Goal: Information Seeking & Learning: Learn about a topic

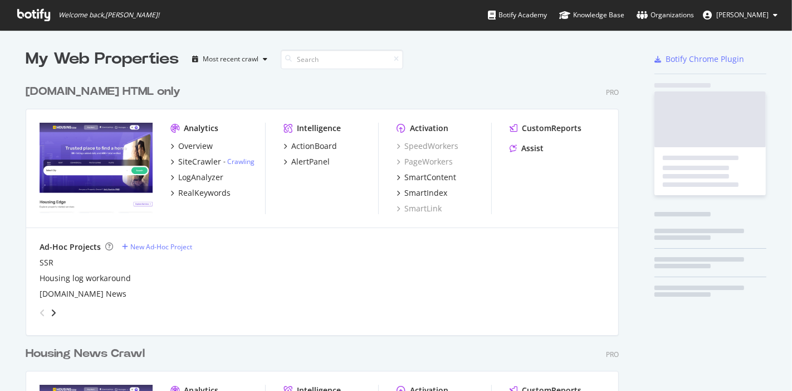
scroll to position [381, 774]
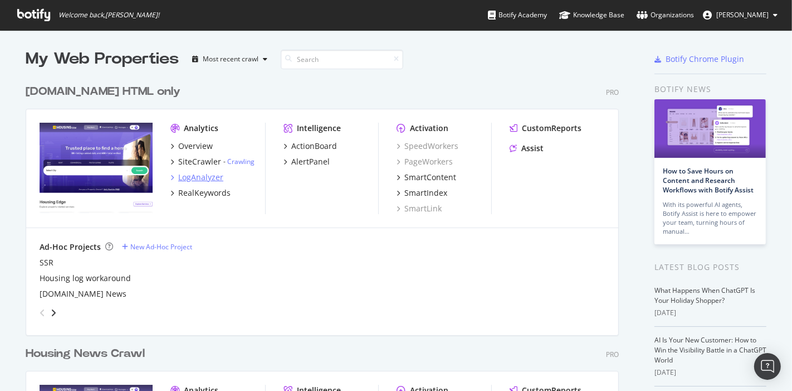
click at [203, 175] on div "LogAnalyzer" at bounding box center [200, 177] width 45 height 11
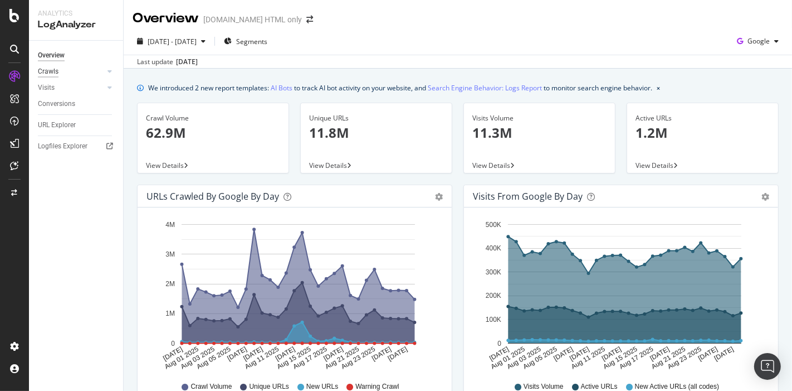
click at [55, 75] on div "Crawls" at bounding box center [48, 72] width 21 height 12
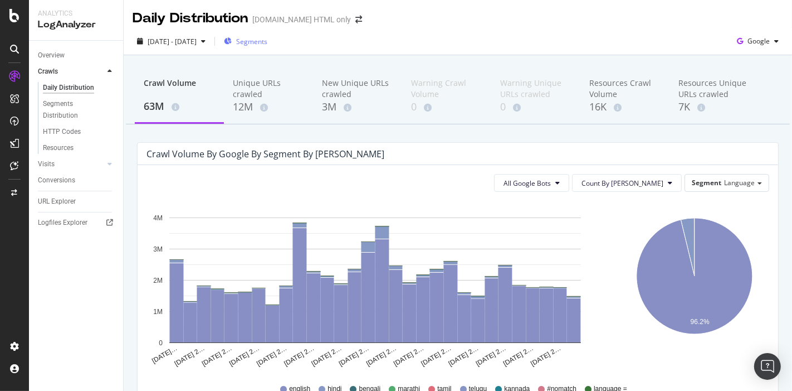
click at [268, 42] on span "Segments" at bounding box center [251, 41] width 31 height 9
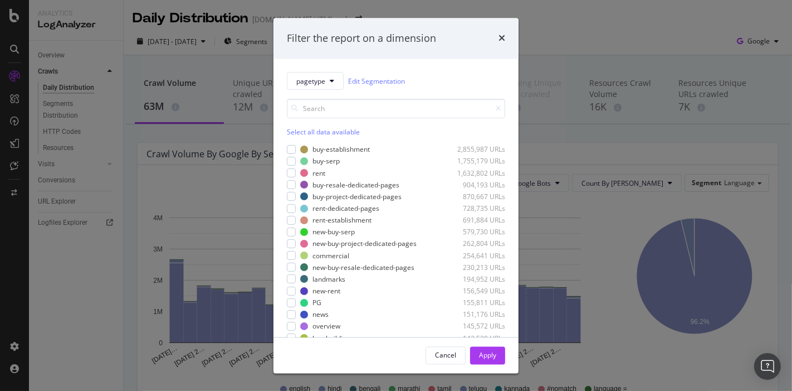
click at [563, 43] on div "Filter the report on a dimension pagetype Edit Segmentation Select all data ava…" at bounding box center [396, 195] width 792 height 391
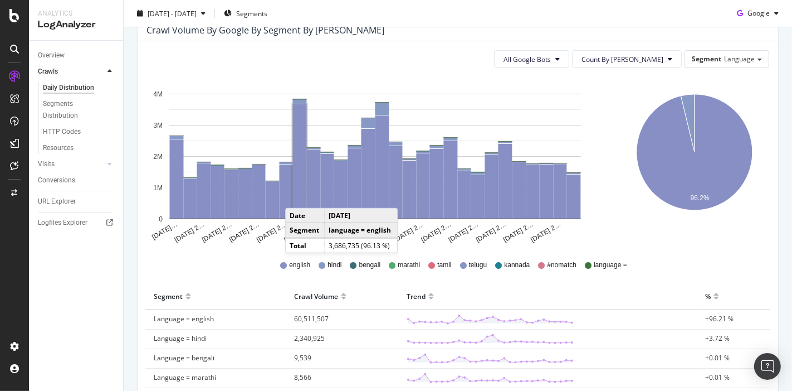
scroll to position [305, 0]
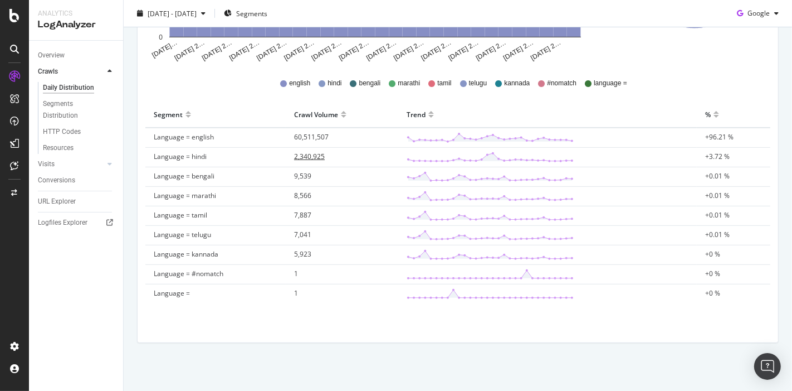
click at [304, 155] on span "2,340,925" at bounding box center [309, 156] width 31 height 9
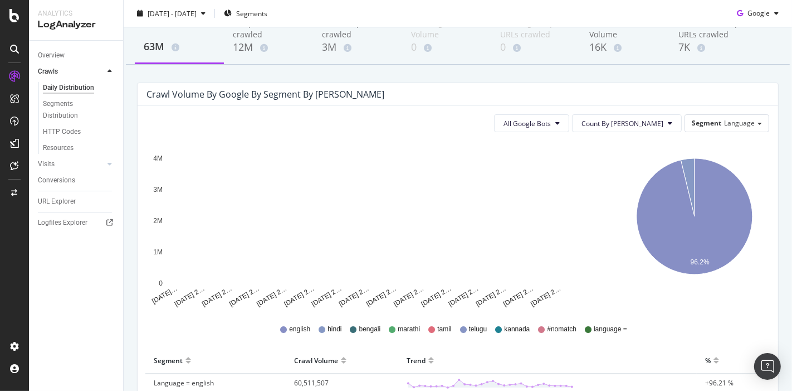
scroll to position [305, 0]
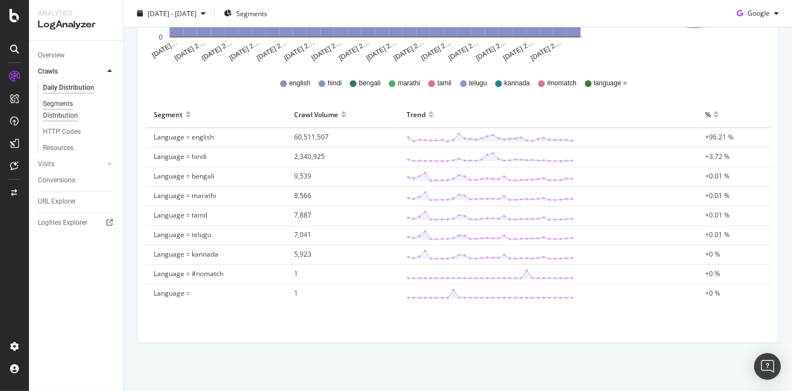
click at [68, 114] on div "Segments Distribution" at bounding box center [74, 109] width 62 height 23
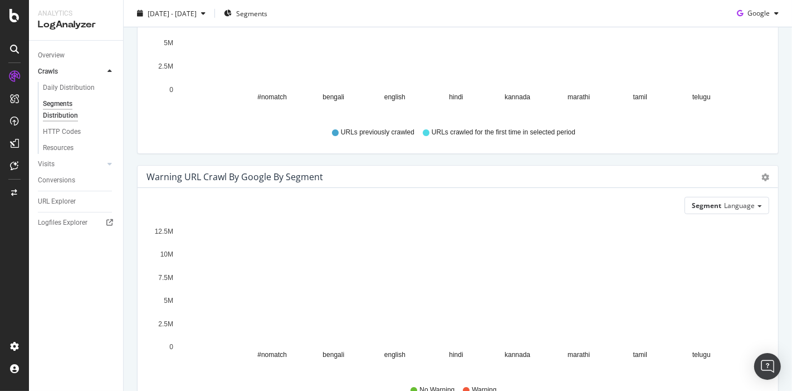
scroll to position [488, 0]
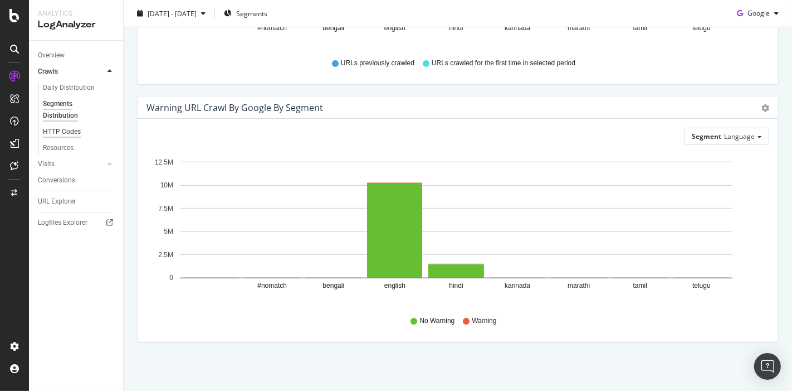
click at [61, 127] on div "HTTP Codes" at bounding box center [62, 132] width 38 height 12
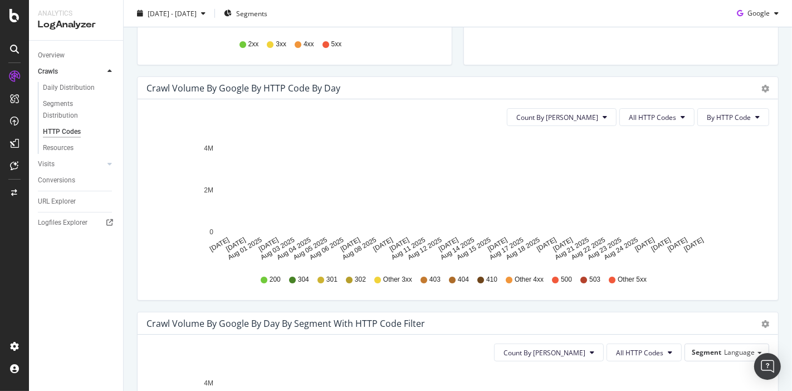
scroll to position [62, 0]
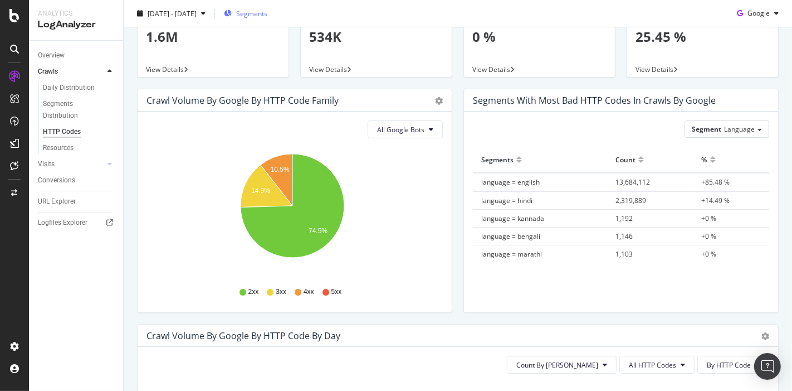
click at [268, 15] on span "Segments" at bounding box center [251, 12] width 31 height 9
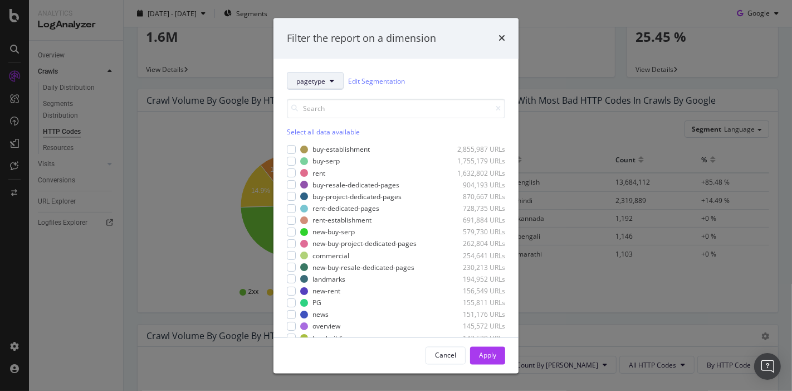
click at [326, 79] on button "pagetype" at bounding box center [315, 81] width 57 height 18
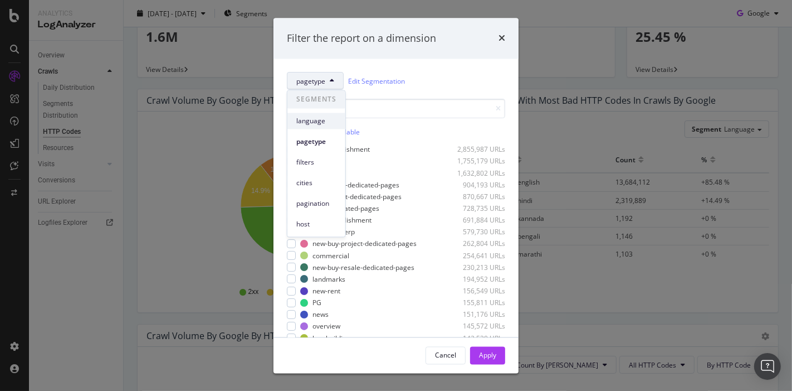
click at [313, 121] on span "language" at bounding box center [316, 121] width 40 height 10
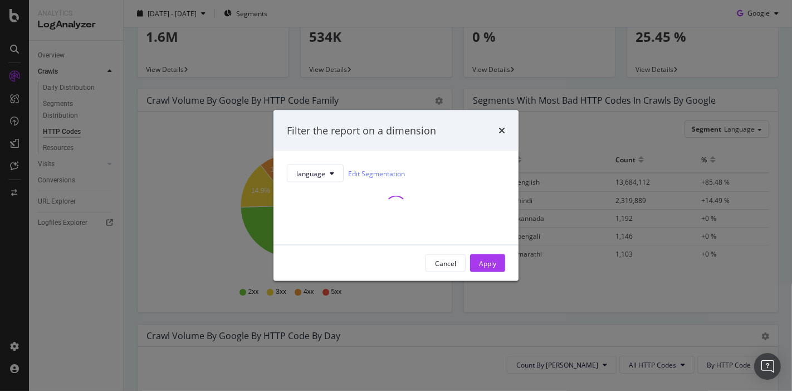
click at [83, 89] on div "Filter the report on a dimension language Edit Segmentation Cancel Apply" at bounding box center [396, 195] width 792 height 391
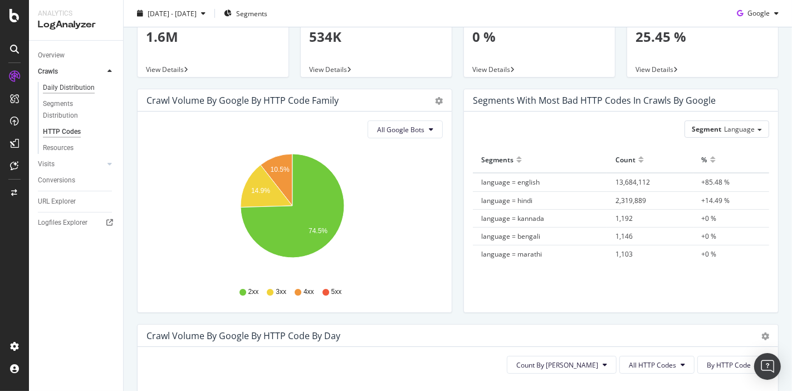
click at [87, 87] on div "Daily Distribution" at bounding box center [69, 88] width 52 height 12
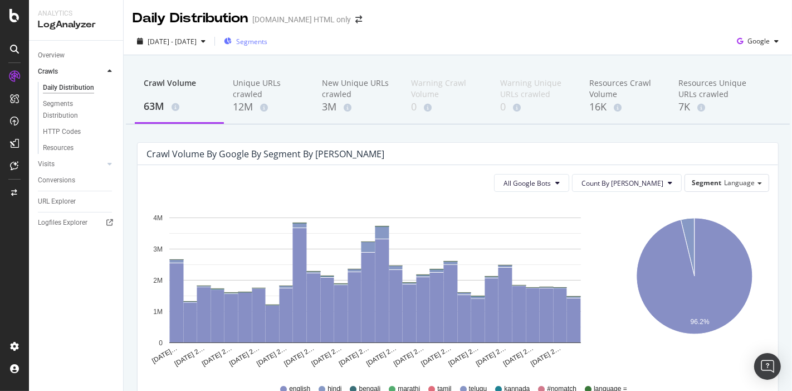
click at [268, 41] on span "Segments" at bounding box center [251, 41] width 31 height 9
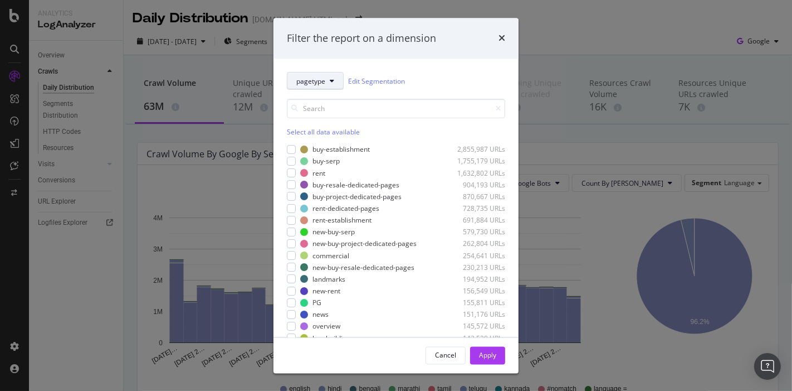
click at [327, 87] on button "pagetype" at bounding box center [315, 81] width 57 height 18
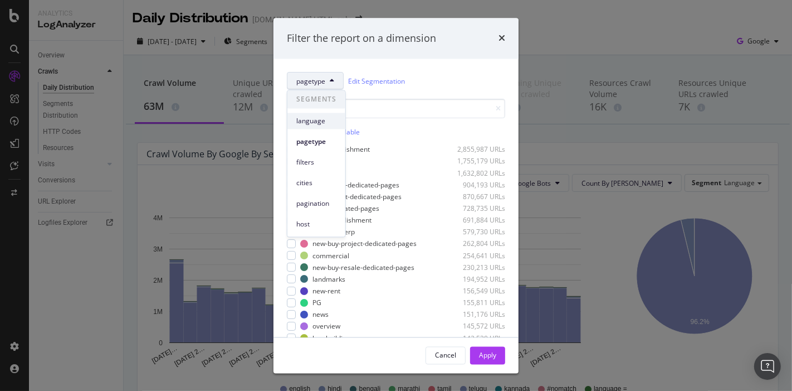
click at [325, 125] on span "language" at bounding box center [316, 121] width 40 height 10
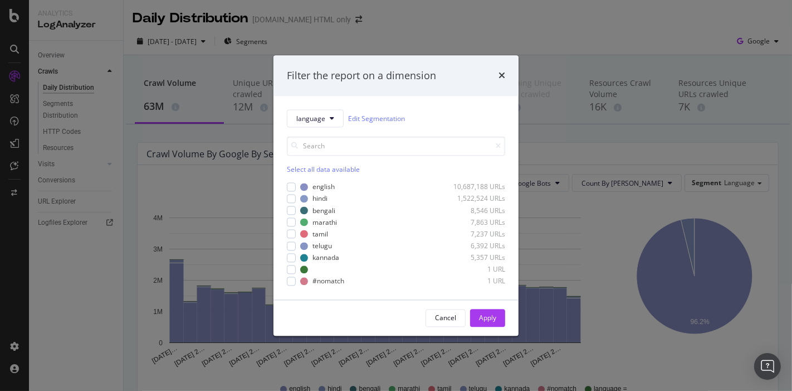
click at [295, 171] on div "Select all data available" at bounding box center [396, 169] width 218 height 9
click at [294, 181] on div "english 10,687,188 URLs hindi 1,522,524 URLs bengali 8,546 URLs marathi 7,863 U…" at bounding box center [396, 233] width 218 height 106
click at [293, 185] on icon "modal" at bounding box center [291, 187] width 5 height 6
click at [502, 327] on div "Cancel Apply" at bounding box center [396, 318] width 245 height 36
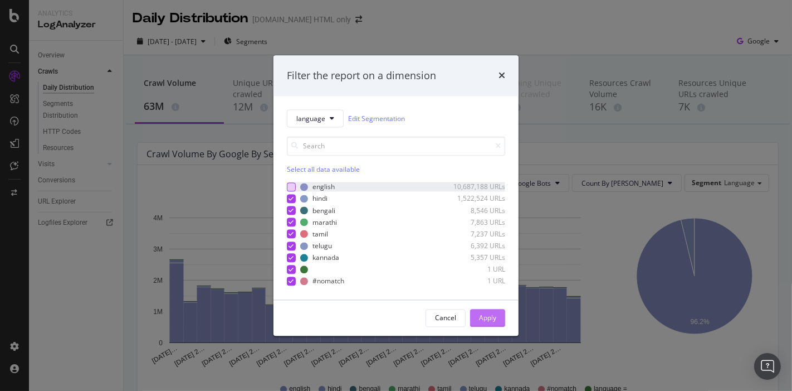
click at [497, 321] on button "Apply" at bounding box center [487, 318] width 35 height 18
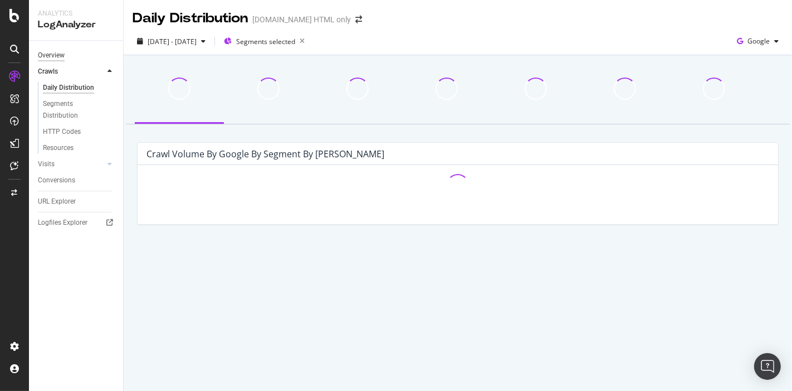
click at [42, 58] on div "Overview" at bounding box center [51, 56] width 27 height 12
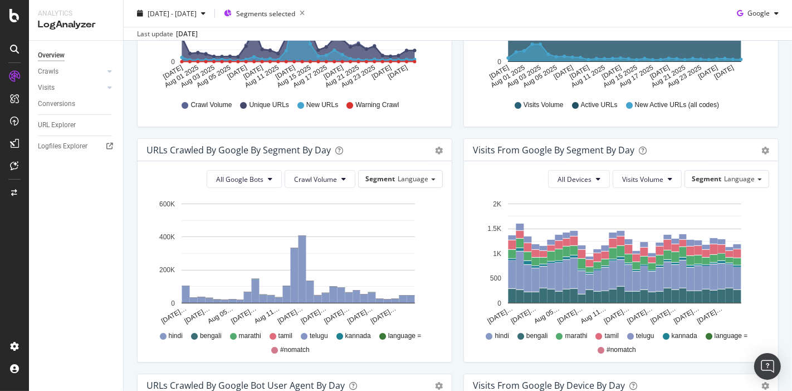
scroll to position [309, 0]
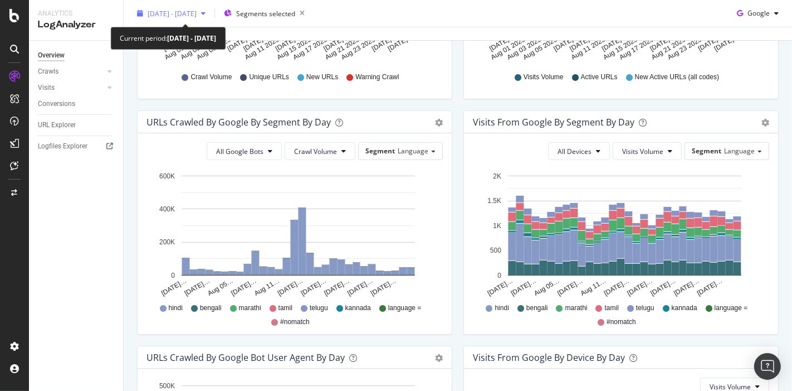
click at [197, 12] on span "2025 Jul. 30th - Aug. 28th" at bounding box center [172, 12] width 49 height 9
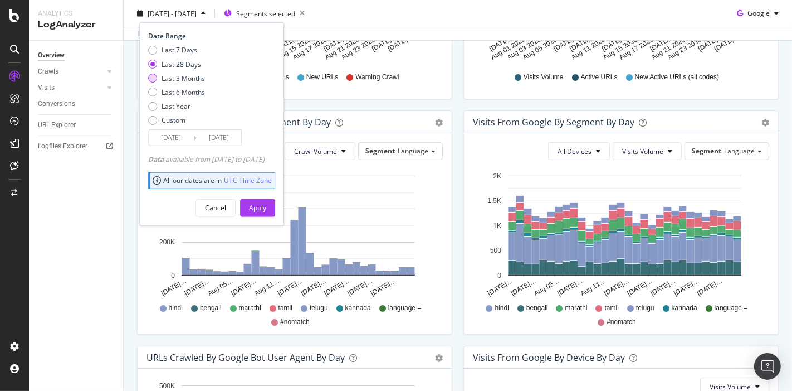
click at [177, 80] on div "Last 3 Months" at bounding box center [183, 77] width 43 height 9
type input "2025/05/29"
click at [266, 209] on div "Apply" at bounding box center [257, 207] width 17 height 9
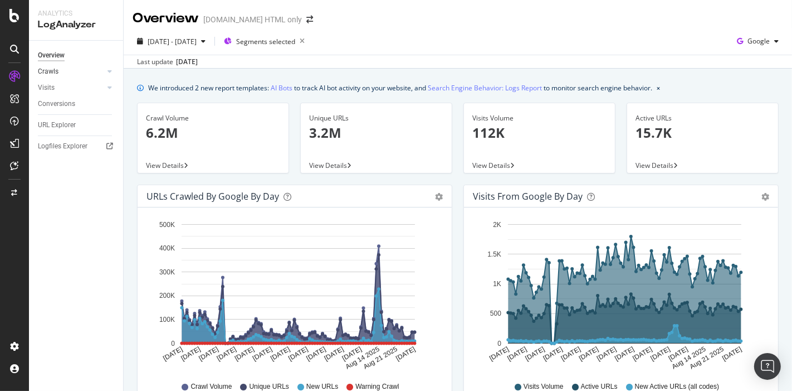
click at [96, 69] on div at bounding box center [98, 71] width 11 height 11
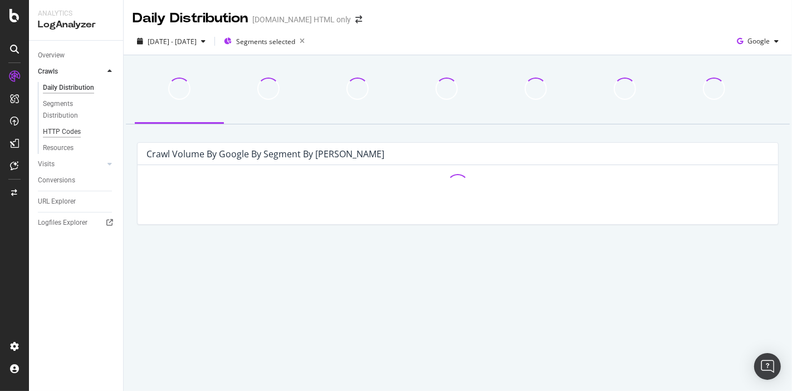
click at [77, 130] on div "HTTP Codes" at bounding box center [62, 132] width 38 height 12
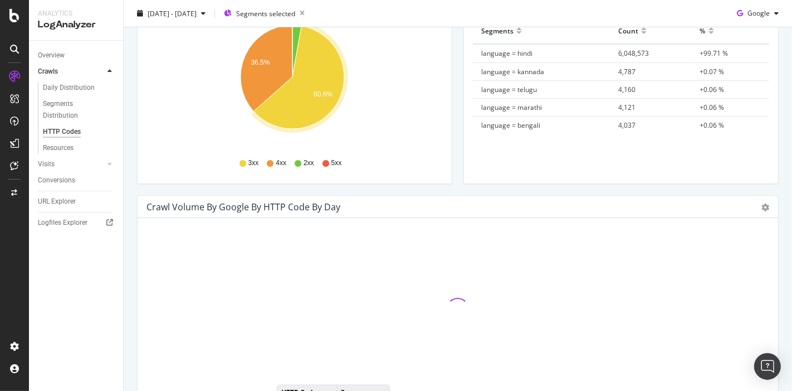
scroll to position [309, 0]
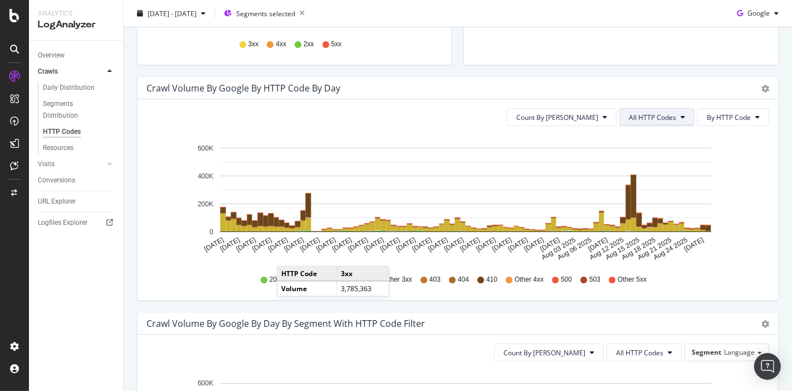
click at [633, 120] on span "All HTTP Codes" at bounding box center [652, 117] width 47 height 9
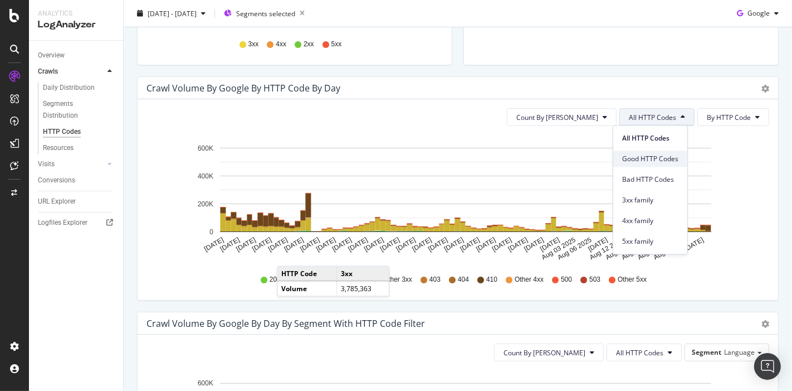
click at [633, 163] on div "Good HTTP Codes" at bounding box center [651, 158] width 74 height 16
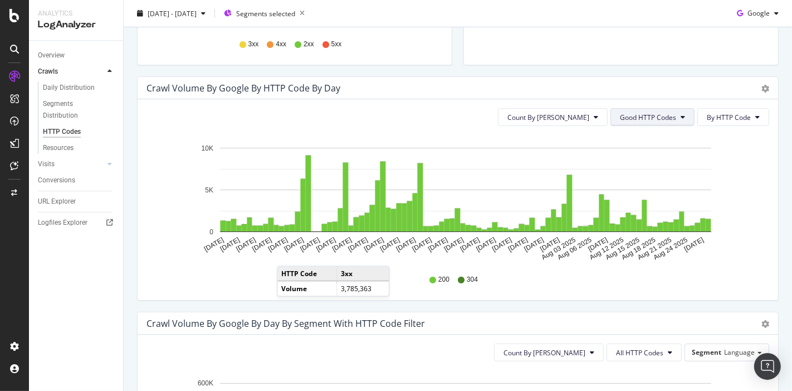
click at [673, 109] on button "Good HTTP Codes" at bounding box center [653, 117] width 84 height 18
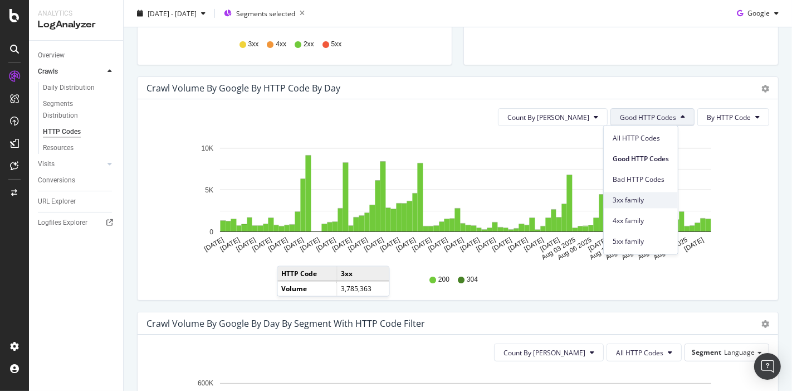
click at [640, 198] on span "3xx family" at bounding box center [641, 200] width 56 height 10
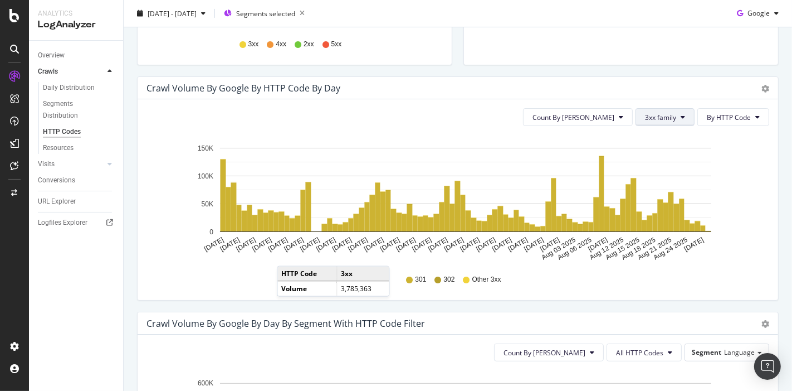
click at [655, 121] on button "3xx family" at bounding box center [665, 117] width 59 height 18
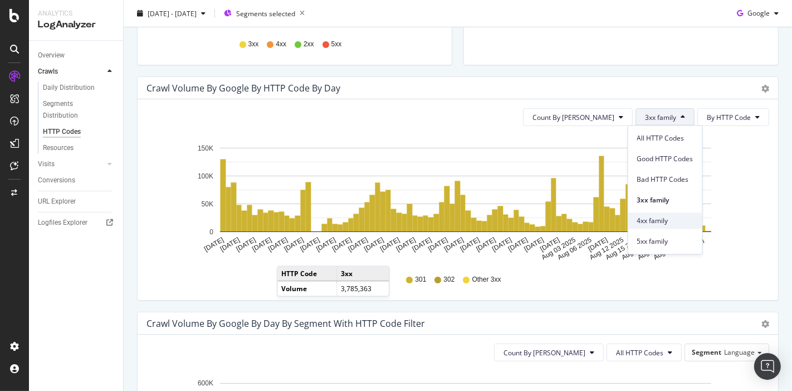
click at [645, 219] on span "4xx family" at bounding box center [666, 221] width 56 height 10
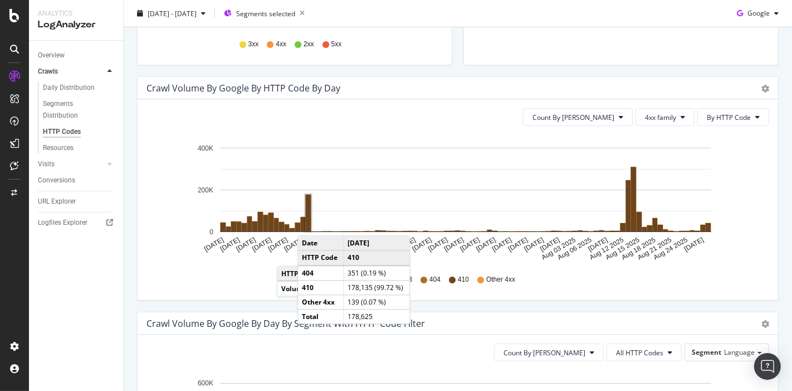
click at [309, 223] on rect "A chart." at bounding box center [309, 212] width 6 height 37
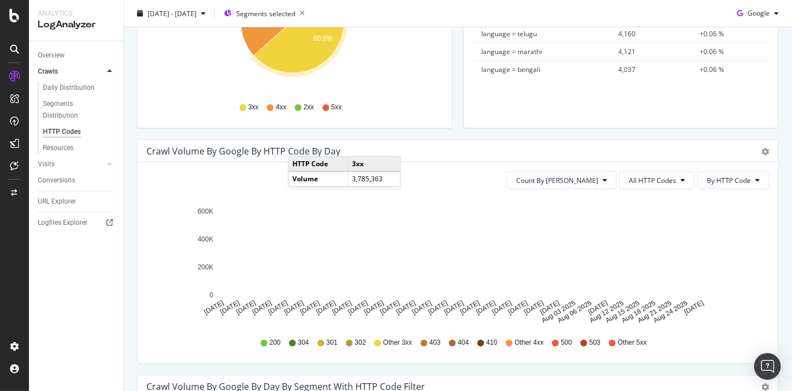
scroll to position [247, 0]
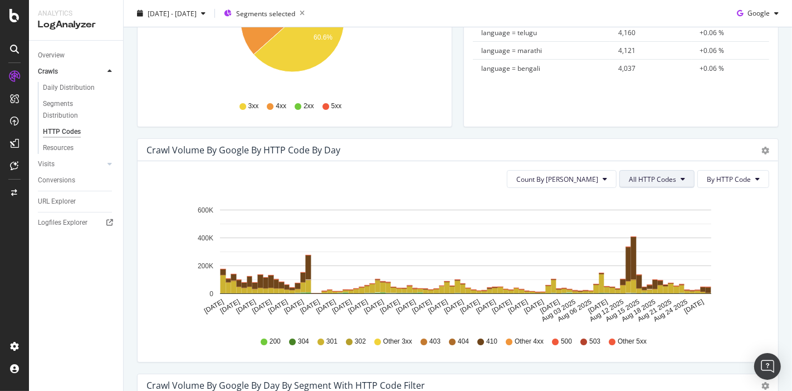
click at [656, 173] on button "All HTTP Codes" at bounding box center [657, 179] width 75 height 18
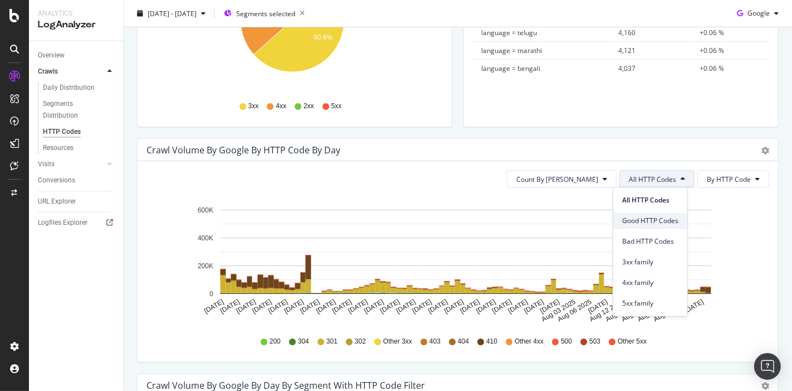
click at [643, 218] on span "Good HTTP Codes" at bounding box center [651, 221] width 56 height 10
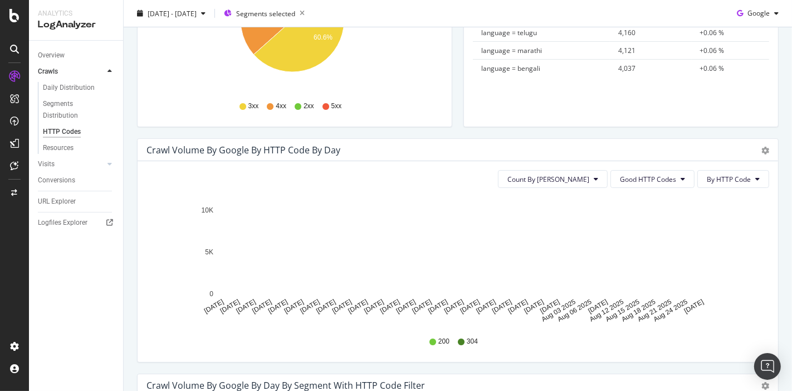
scroll to position [0, 0]
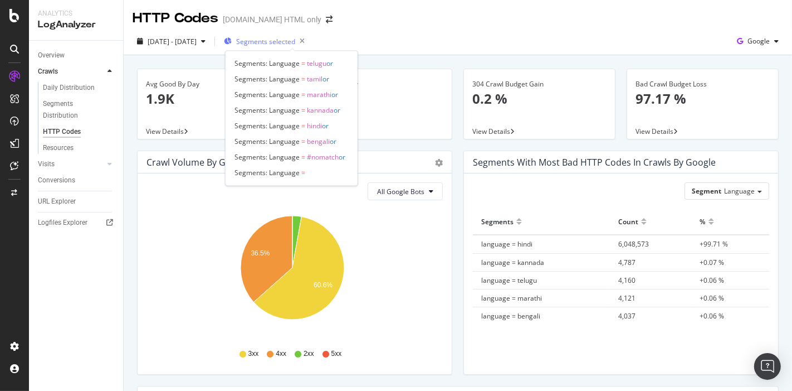
click at [284, 37] on span "Segments selected" at bounding box center [265, 41] width 59 height 9
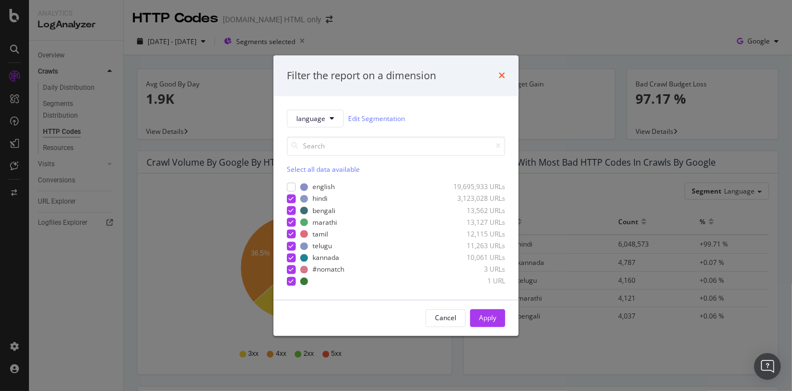
click at [504, 74] on icon "times" at bounding box center [502, 75] width 7 height 9
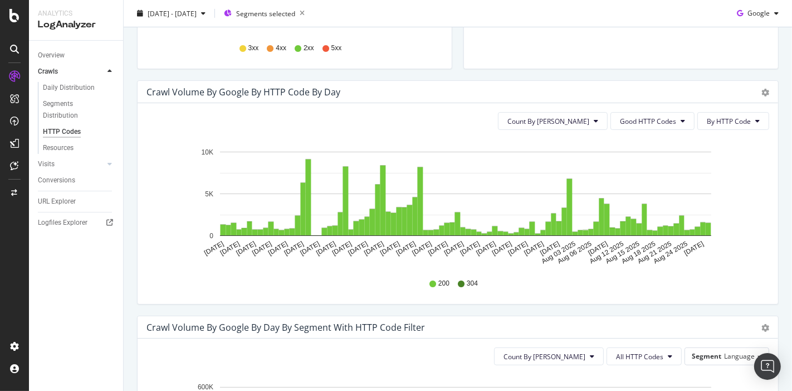
scroll to position [309, 0]
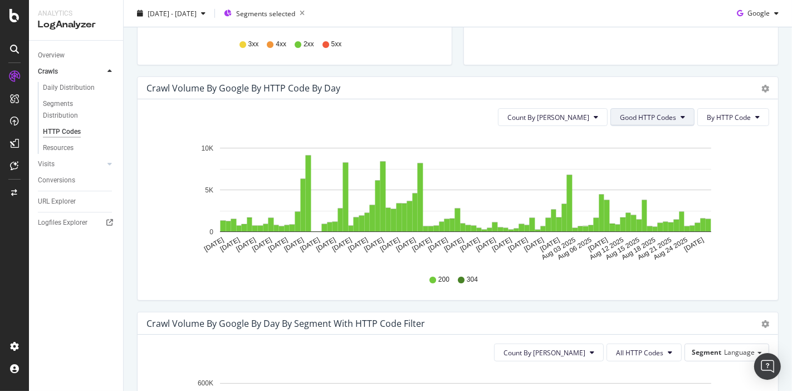
click at [627, 114] on span "Good HTTP Codes" at bounding box center [648, 117] width 56 height 9
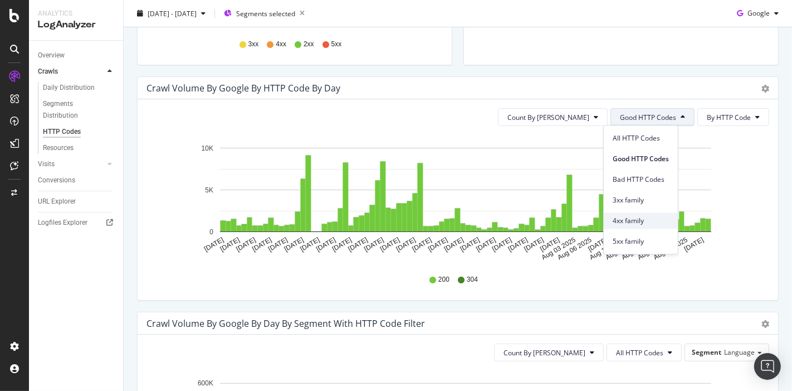
click at [633, 224] on span "4xx family" at bounding box center [641, 221] width 56 height 10
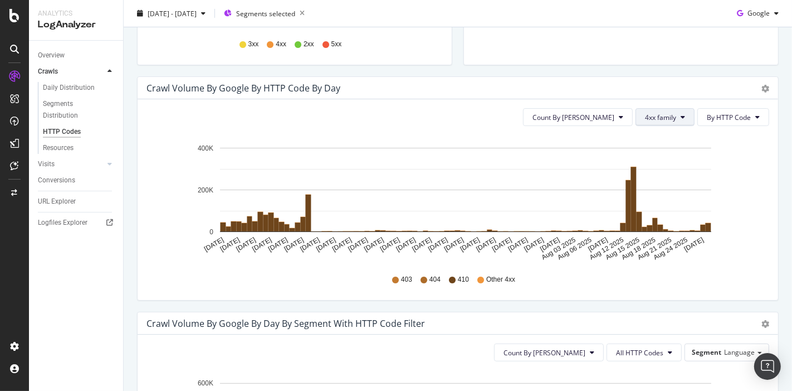
click at [651, 116] on span "4xx family" at bounding box center [660, 117] width 31 height 9
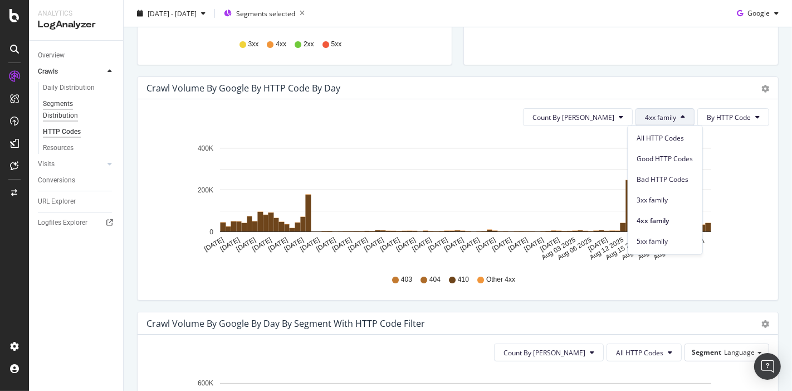
click at [62, 104] on div "Segments Distribution" at bounding box center [74, 109] width 62 height 23
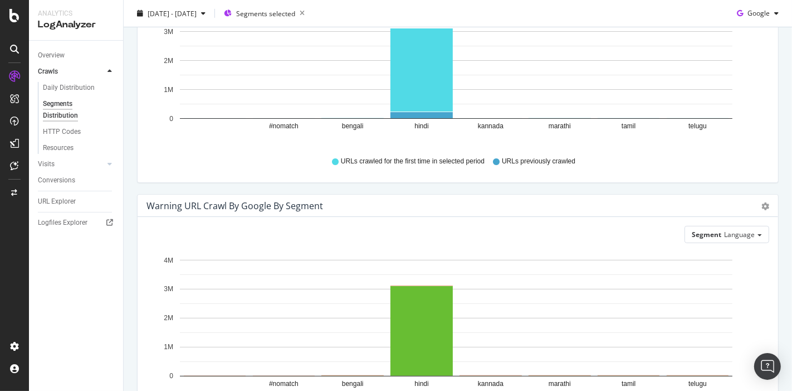
scroll to position [302, 0]
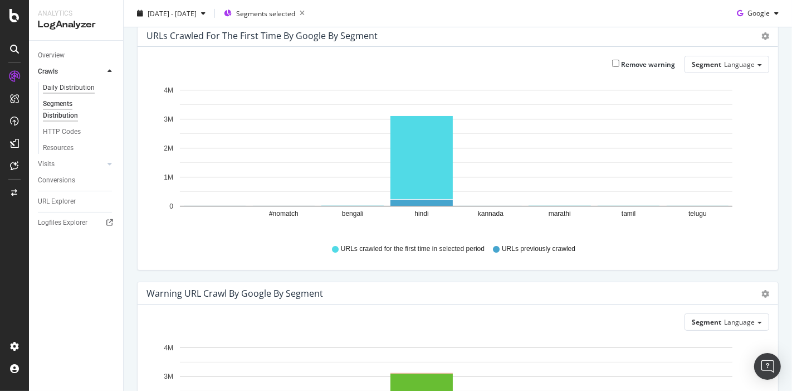
click at [82, 89] on div "Daily Distribution" at bounding box center [69, 88] width 52 height 12
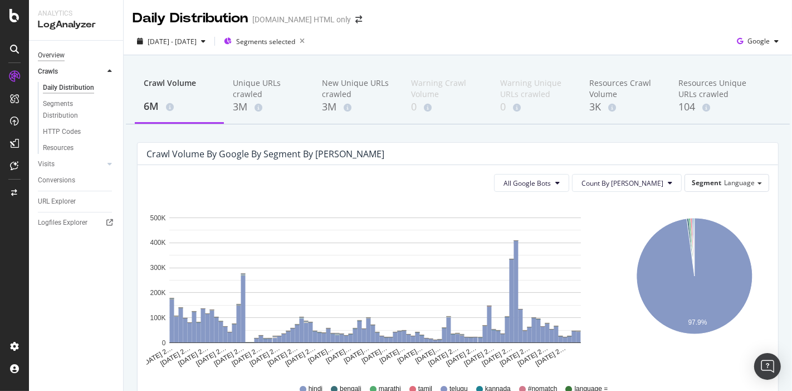
click at [54, 58] on div "Overview" at bounding box center [51, 56] width 27 height 12
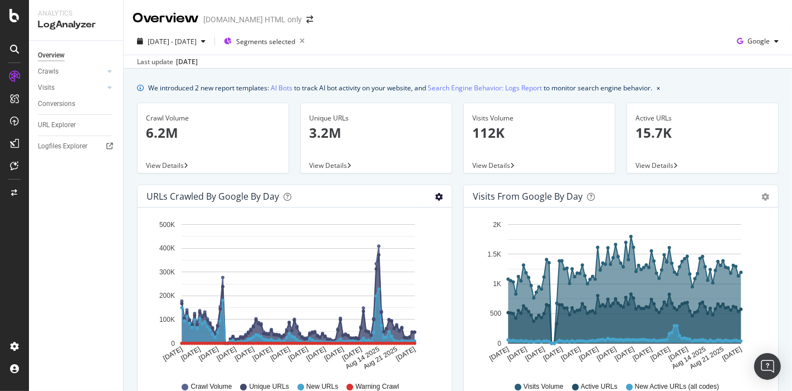
click at [436, 199] on icon "gear" at bounding box center [439, 197] width 8 height 8
click at [397, 172] on div "View Details" at bounding box center [376, 165] width 151 height 16
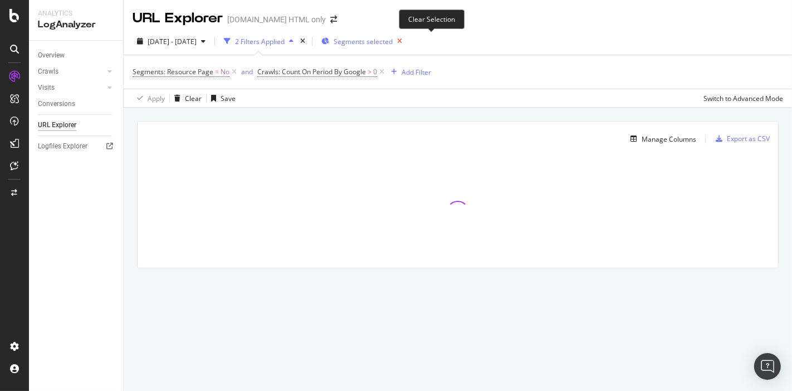
click at [407, 42] on icon "button" at bounding box center [400, 41] width 14 height 16
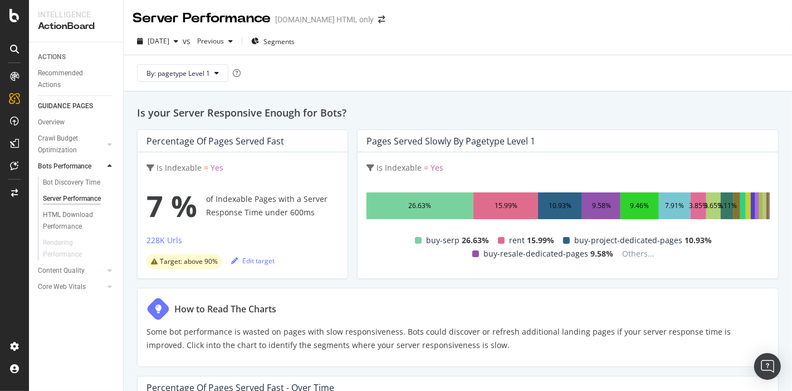
click at [737, 61] on div "By: pagetype Level 1" at bounding box center [458, 73] width 651 height 36
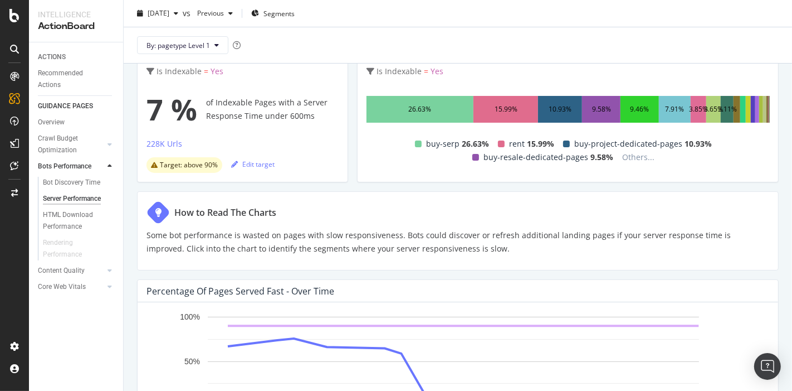
scroll to position [25, 0]
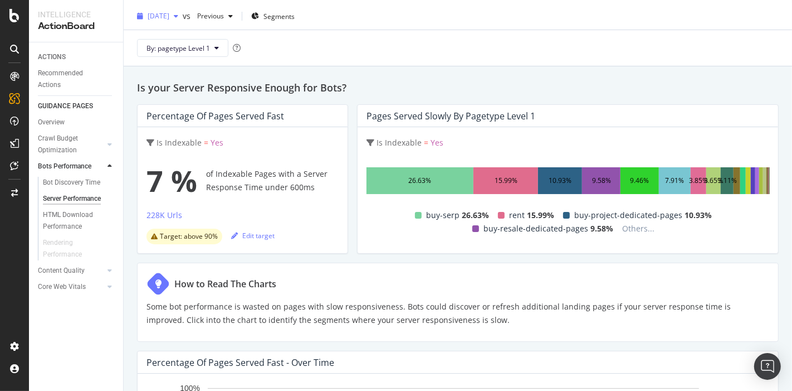
click at [169, 12] on span "[DATE]" at bounding box center [159, 15] width 22 height 9
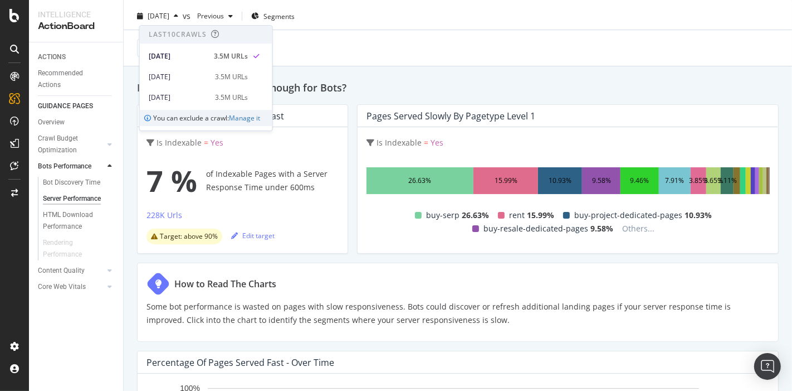
click at [325, 31] on div "By: pagetype Level 1" at bounding box center [458, 48] width 651 height 36
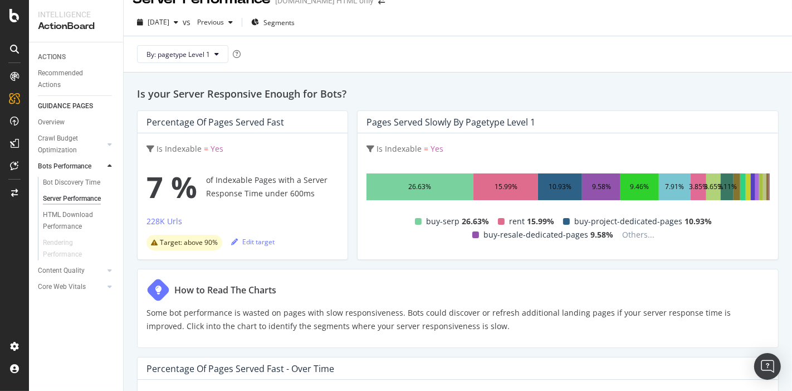
scroll to position [0, 0]
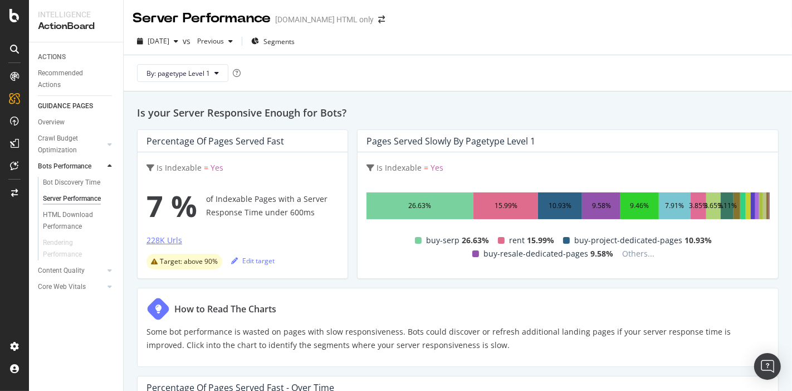
drag, startPoint x: 164, startPoint y: 237, endPoint x: 152, endPoint y: 242, distance: 13.2
click at [152, 242] on div "228K Urls" at bounding box center [165, 240] width 36 height 11
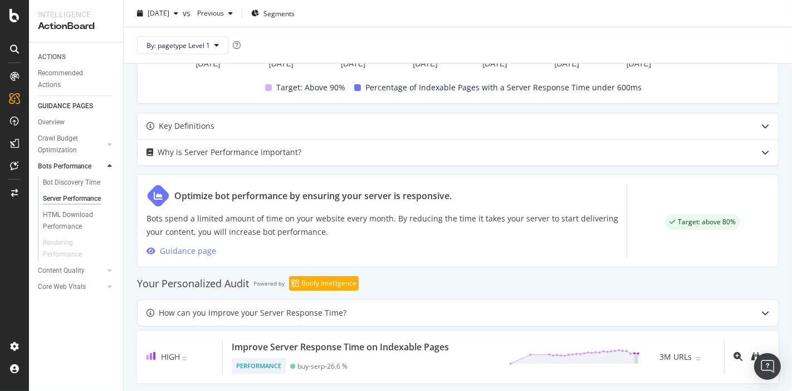
scroll to position [458, 0]
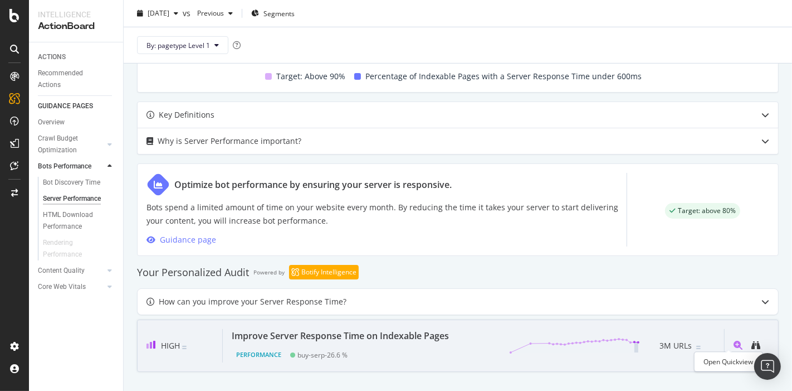
click at [734, 343] on icon "magnifying-glass-plus" at bounding box center [738, 345] width 9 height 9
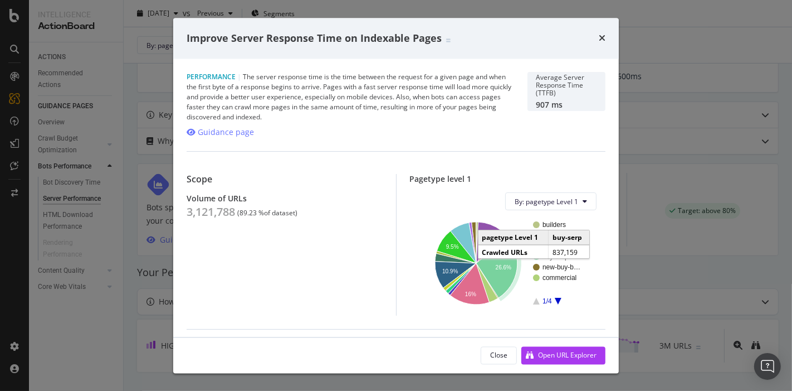
click at [502, 274] on icon "A chart." at bounding box center [496, 267] width 41 height 60
click at [601, 37] on icon "times" at bounding box center [602, 38] width 7 height 9
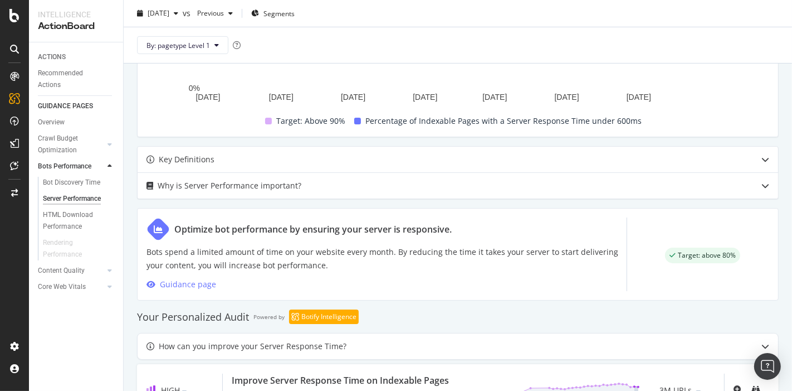
scroll to position [396, 0]
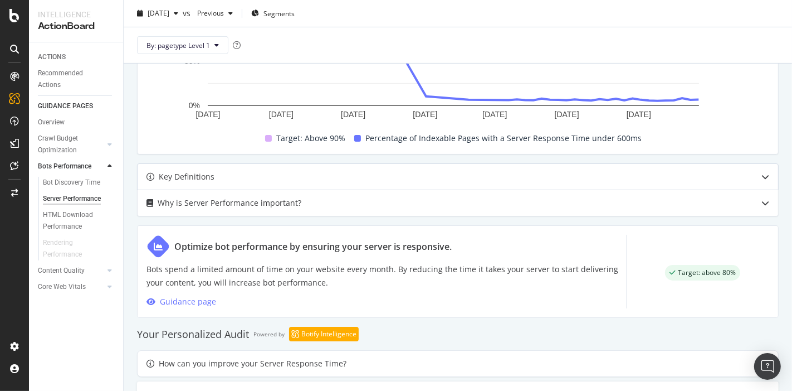
click at [753, 172] on div at bounding box center [766, 177] width 26 height 26
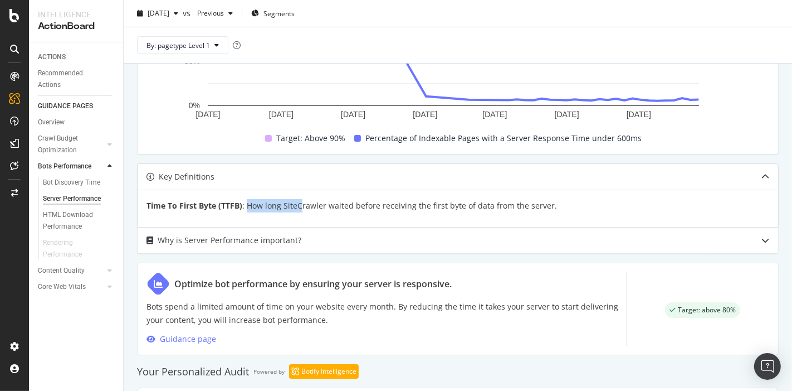
drag, startPoint x: 246, startPoint y: 203, endPoint x: 300, endPoint y: 202, distance: 53.5
click at [300, 202] on p "Time To First Byte (TTFB) : How long SiteCrawler waited before receiving the fi…" at bounding box center [458, 205] width 623 height 13
click at [322, 202] on p "Time To First Byte (TTFB) : How long SiteCrawler waited before receiving the fi…" at bounding box center [458, 205] width 623 height 13
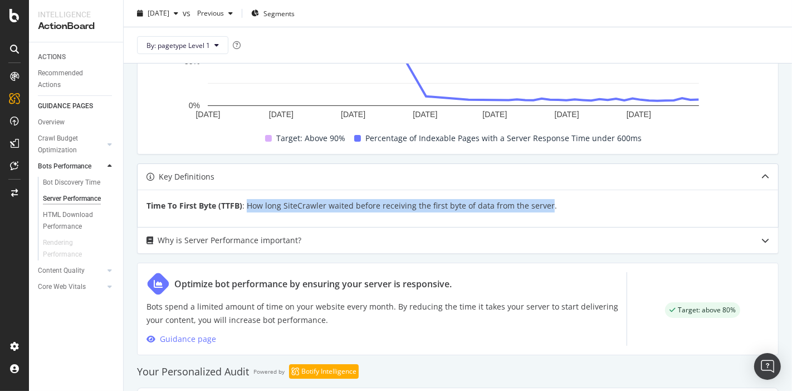
drag, startPoint x: 245, startPoint y: 201, endPoint x: 544, endPoint y: 207, distance: 299.3
click at [544, 207] on p "Time To First Byte (TTFB) : How long SiteCrawler waited before receiving the fi…" at bounding box center [458, 205] width 623 height 13
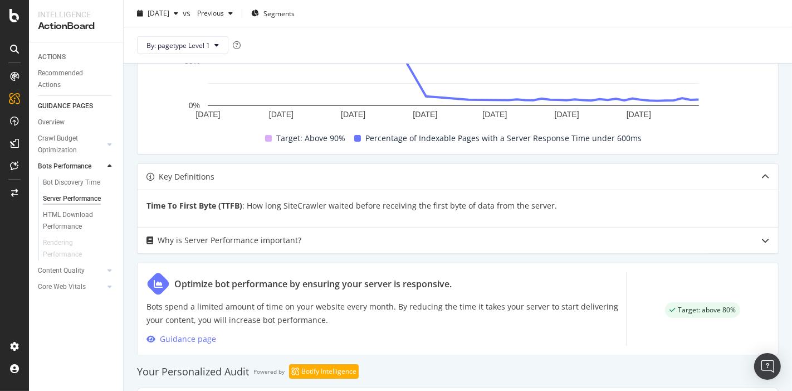
click at [267, 256] on div "Is your Server Responsive Enough for Bots? Percentage of Pages Served Fast Is I…" at bounding box center [458, 94] width 669 height 798
drag, startPoint x: 246, startPoint y: 206, endPoint x: 281, endPoint y: 206, distance: 35.1
click at [281, 206] on p "Time To First Byte (TTFB) : How long SiteCrawler waited before receiving the fi…" at bounding box center [458, 205] width 623 height 13
click at [300, 206] on p "Time To First Byte (TTFB) : How long SiteCrawler waited before receiving the fi…" at bounding box center [458, 205] width 623 height 13
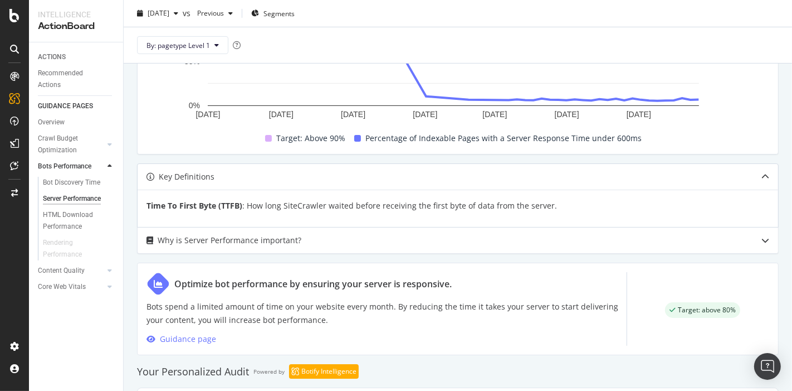
click at [353, 206] on p "Time To First Byte (TTFB) : How long SiteCrawler waited before receiving the fi…" at bounding box center [458, 205] width 623 height 13
drag, startPoint x: 282, startPoint y: 203, endPoint x: 323, endPoint y: 205, distance: 41.3
click at [323, 205] on p "Time To First Byte (TTFB) : How long SiteCrawler waited before receiving the fi…" at bounding box center [458, 205] width 623 height 13
click at [753, 235] on div at bounding box center [766, 240] width 26 height 26
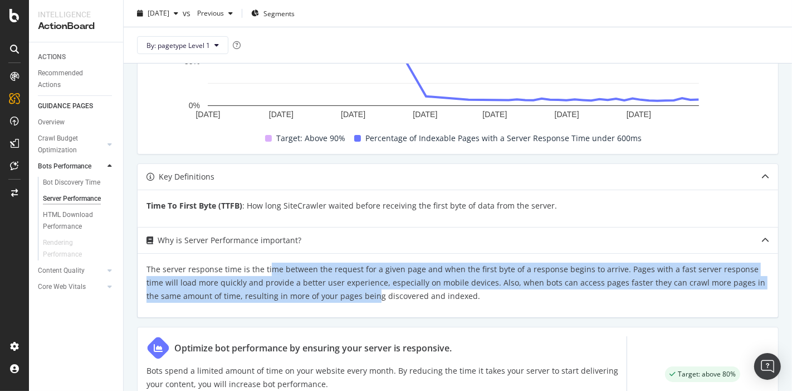
drag, startPoint x: 295, startPoint y: 269, endPoint x: 339, endPoint y: 303, distance: 56.4
click at [339, 303] on div "The server response time is the time between the request for a given page and w…" at bounding box center [458, 285] width 641 height 64
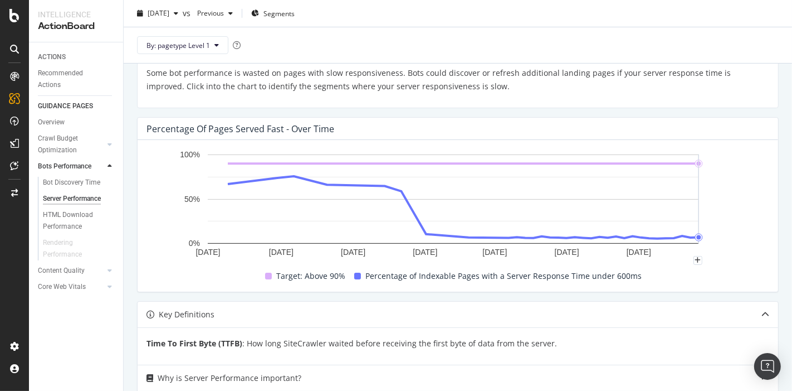
scroll to position [259, 0]
click at [397, 207] on rect "A chart." at bounding box center [454, 198] width 492 height 89
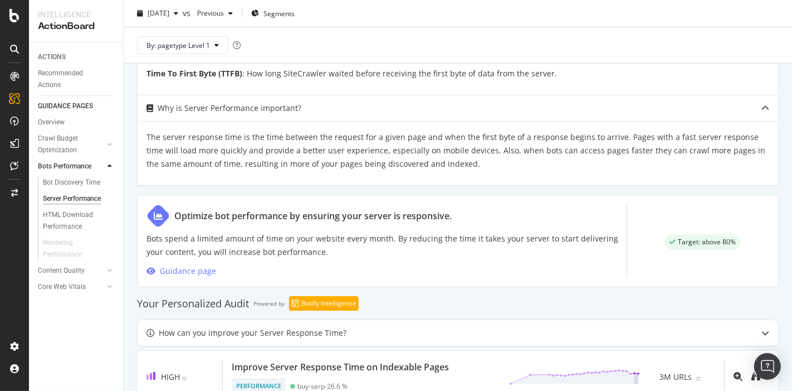
scroll to position [560, 0]
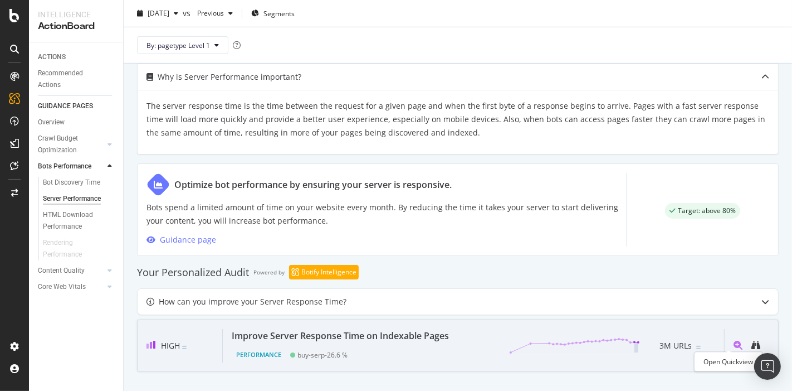
click at [734, 341] on icon "magnifying-glass-plus" at bounding box center [738, 345] width 9 height 9
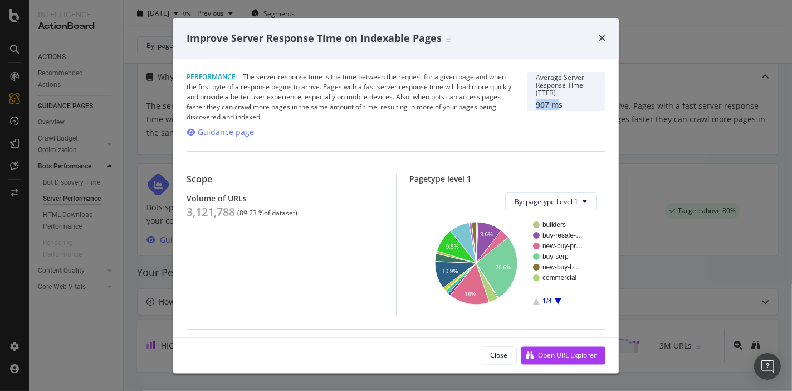
drag, startPoint x: 525, startPoint y: 102, endPoint x: 552, endPoint y: 103, distance: 26.8
click at [552, 103] on div "Average Server Response Time (TTFB) 907 ms" at bounding box center [567, 91] width 78 height 39
click at [563, 104] on div "907 ms" at bounding box center [566, 104] width 61 height 9
click at [604, 38] on icon "times" at bounding box center [602, 38] width 7 height 9
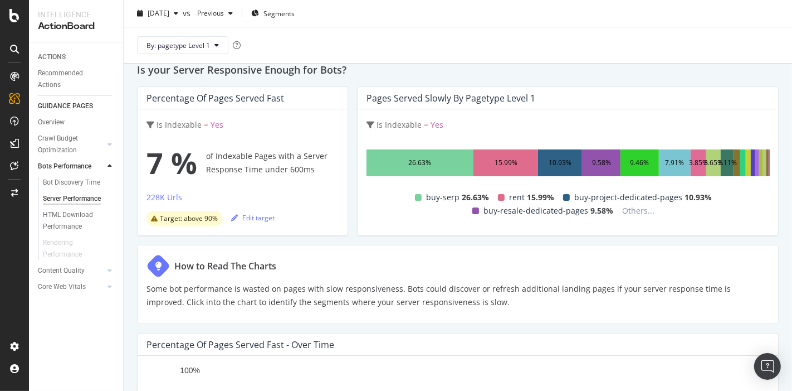
scroll to position [43, 0]
drag, startPoint x: 285, startPoint y: 169, endPoint x: 307, endPoint y: 169, distance: 21.7
click at [307, 169] on div "7 % of Indexable Pages with a Server Response Time under 600ms" at bounding box center [243, 162] width 192 height 45
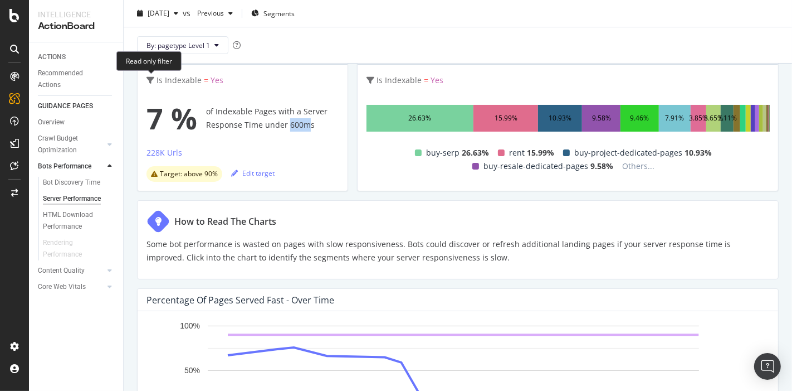
scroll to position [86, 0]
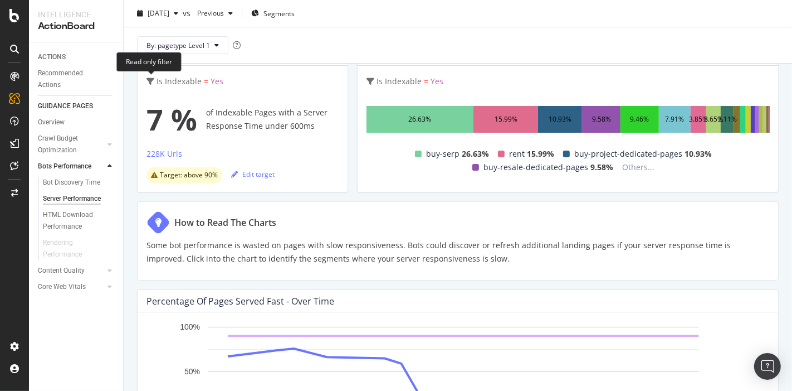
click at [129, 68] on div "Read only filter" at bounding box center [148, 62] width 65 height 20
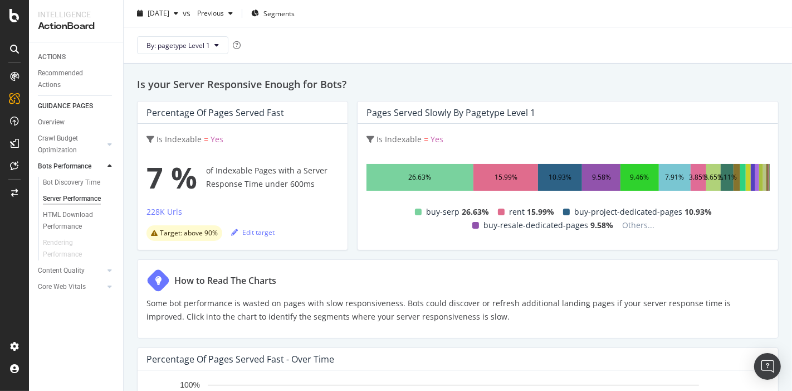
scroll to position [0, 0]
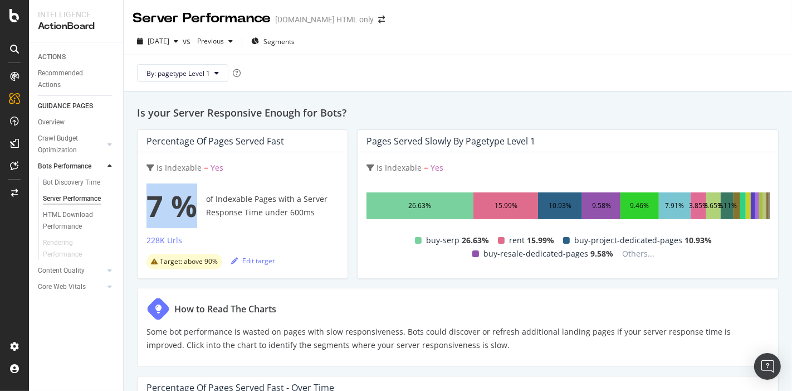
drag, startPoint x: 150, startPoint y: 205, endPoint x: 191, endPoint y: 198, distance: 40.6
click at [191, 198] on span "7 %" at bounding box center [172, 205] width 51 height 45
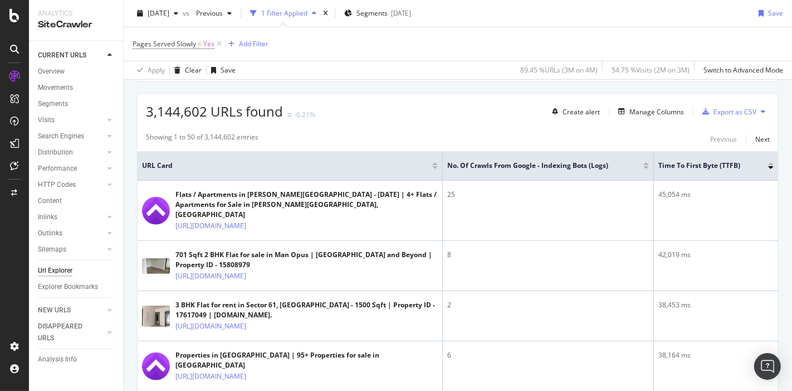
scroll to position [163, 0]
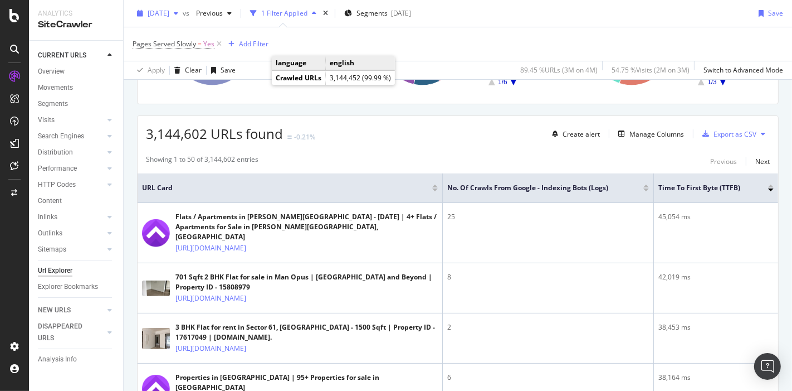
click at [168, 12] on span "[DATE]" at bounding box center [159, 12] width 22 height 9
click at [461, 96] on div "URLs Crawled By Botify By language Chart (by Value) Table Expand Export as CSV …" at bounding box center [458, 31] width 642 height 146
drag, startPoint x: 507, startPoint y: 187, endPoint x: 583, endPoint y: 187, distance: 76.4
click at [583, 187] on span "No. of Crawls from Google - Indexing Bots (Logs)" at bounding box center [537, 188] width 179 height 10
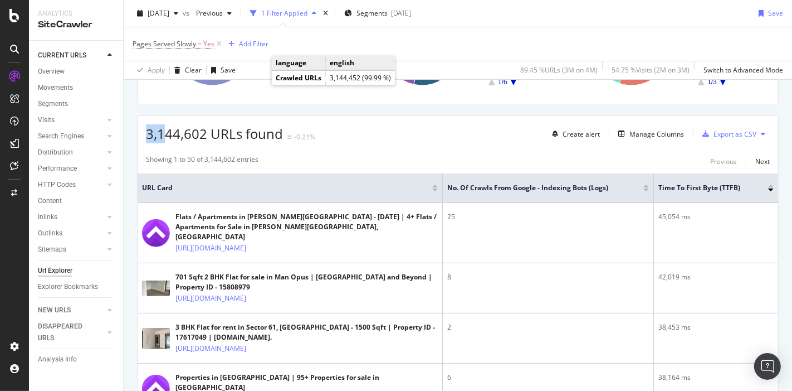
drag, startPoint x: 145, startPoint y: 134, endPoint x: 168, endPoint y: 135, distance: 22.3
click at [168, 135] on span "3,144,602 URLs found" at bounding box center [214, 133] width 137 height 18
click at [245, 41] on div "Add Filter" at bounding box center [254, 43] width 30 height 9
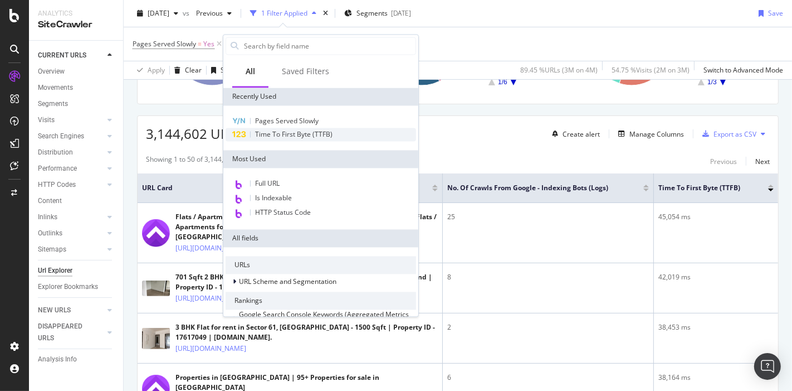
click at [274, 137] on span "Time To First Byte (TTFB)" at bounding box center [293, 133] width 77 height 9
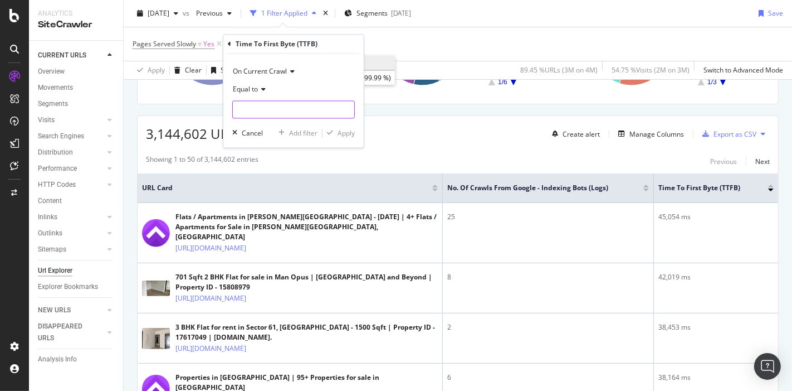
click at [254, 115] on input "number" at bounding box center [293, 110] width 123 height 18
click at [251, 91] on span "Equal to" at bounding box center [245, 89] width 25 height 9
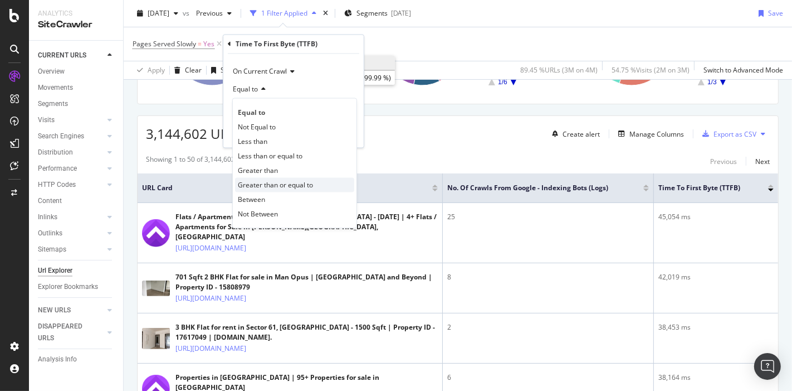
click at [257, 178] on div "Greater than or equal to" at bounding box center [294, 185] width 119 height 14
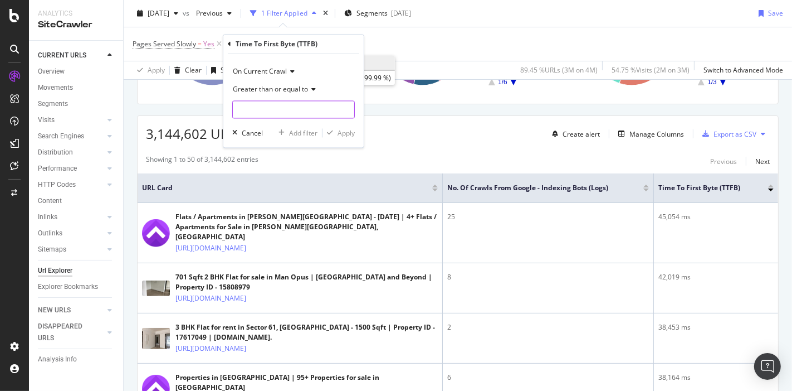
click at [252, 108] on input "number" at bounding box center [293, 110] width 123 height 18
type input "1000"
click at [350, 131] on div "Apply" at bounding box center [346, 132] width 17 height 9
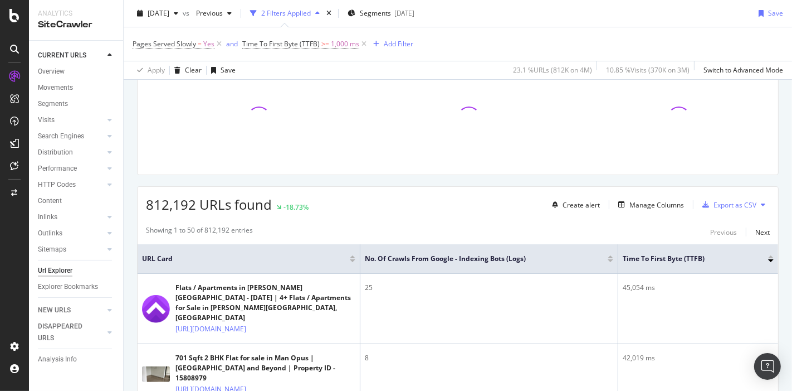
scroll to position [163, 0]
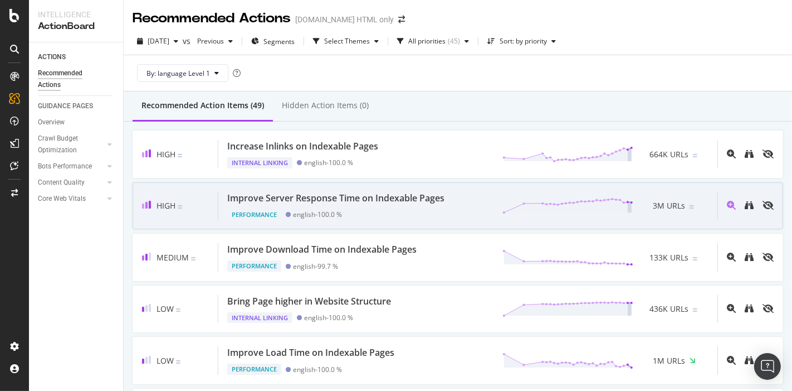
click at [309, 196] on div "Improve Server Response Time on Indexable Pages" at bounding box center [335, 198] width 217 height 13
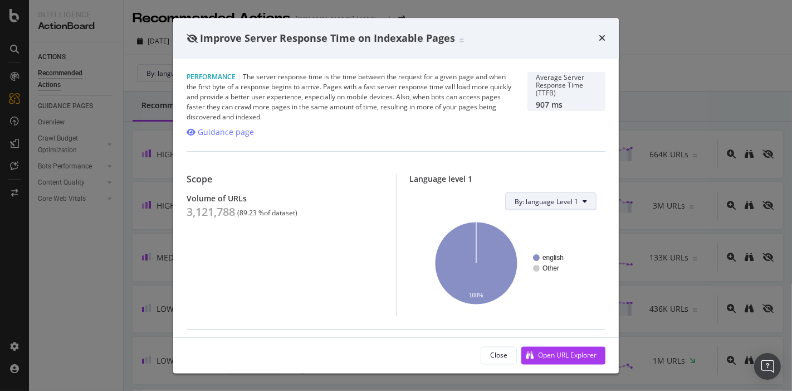
click at [534, 200] on span "By: language Level 1" at bounding box center [547, 201] width 64 height 9
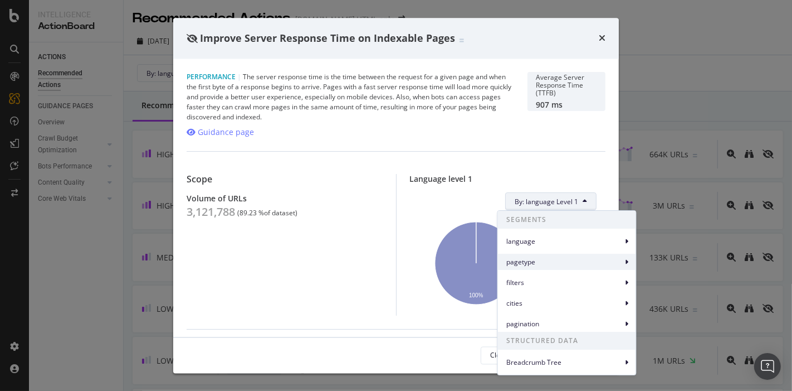
click at [518, 265] on span "pagetype" at bounding box center [565, 262] width 116 height 10
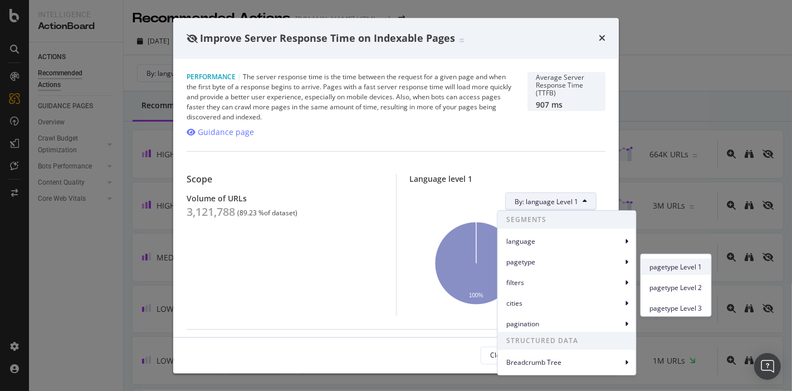
click at [646, 263] on div "pagetype Level 1" at bounding box center [676, 267] width 70 height 16
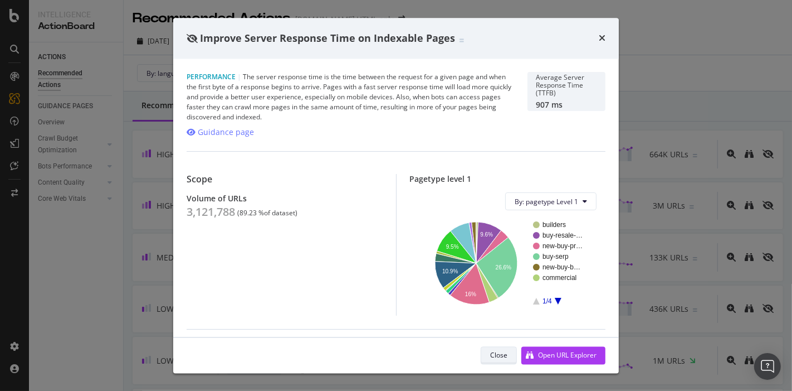
click at [494, 352] on div "Close" at bounding box center [498, 354] width 17 height 9
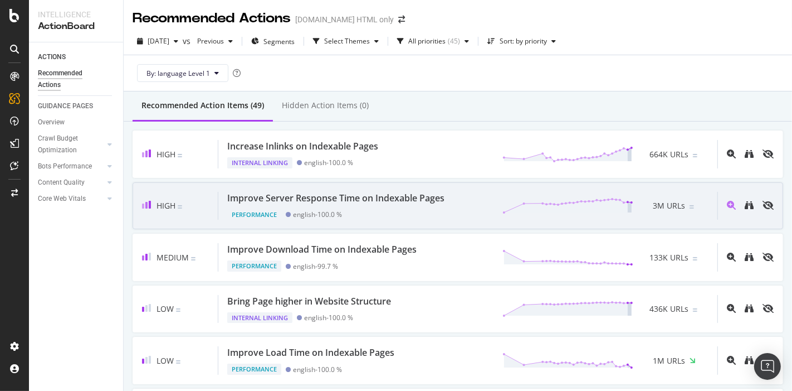
click at [441, 202] on div "Improve Server Response Time on Indexable Pages" at bounding box center [335, 198] width 217 height 13
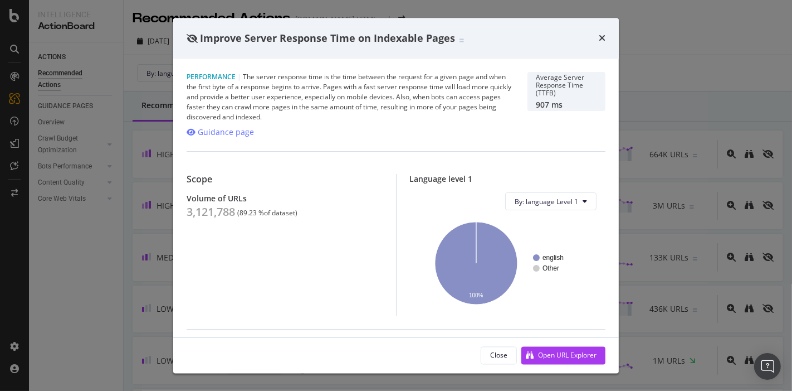
click at [602, 45] on div "times" at bounding box center [602, 38] width 7 height 14
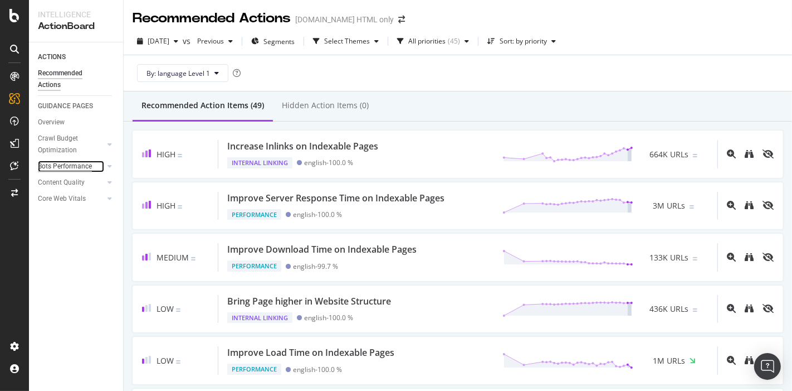
click at [80, 167] on div "Bots Performance" at bounding box center [65, 167] width 54 height 12
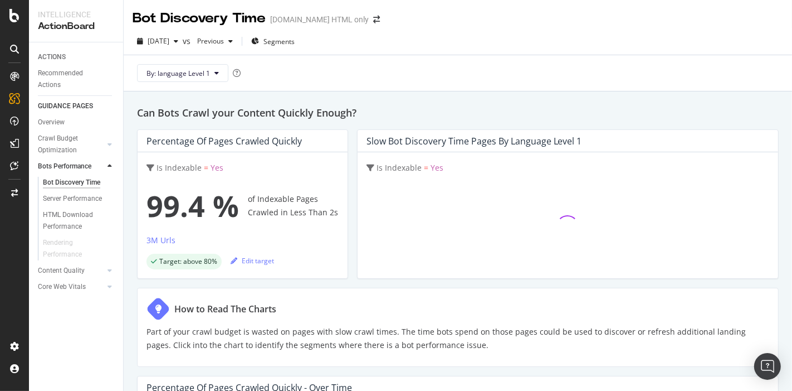
click at [168, 62] on div "By: language Level 1" at bounding box center [458, 73] width 651 height 36
click at [164, 69] on span "By: language Level 1" at bounding box center [179, 73] width 64 height 9
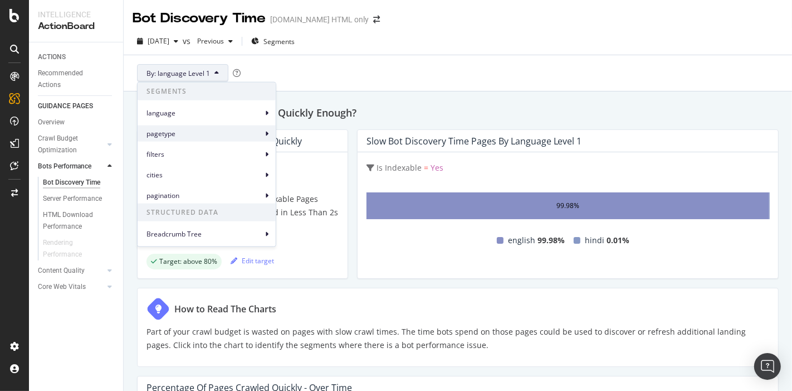
click at [166, 126] on div "pagetype" at bounding box center [207, 133] width 138 height 16
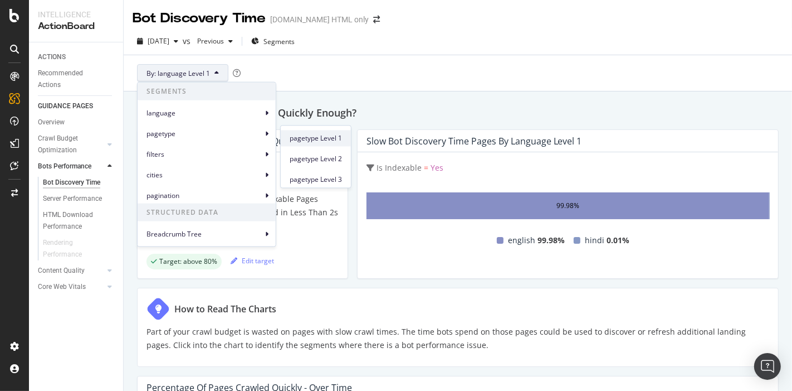
click at [294, 135] on span "pagetype Level 1" at bounding box center [316, 138] width 52 height 10
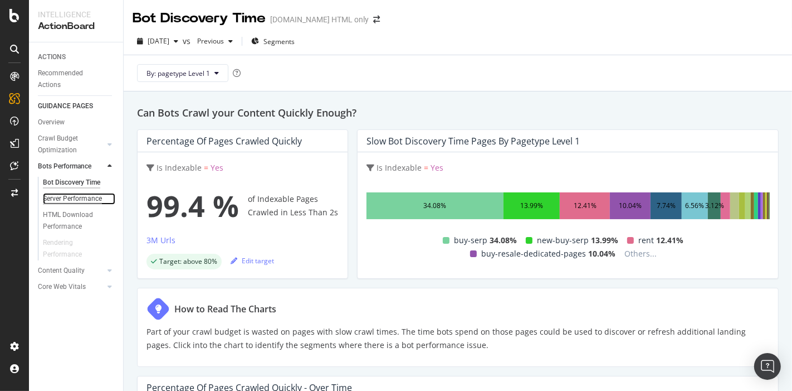
click at [85, 198] on div "Server Performance" at bounding box center [72, 199] width 59 height 12
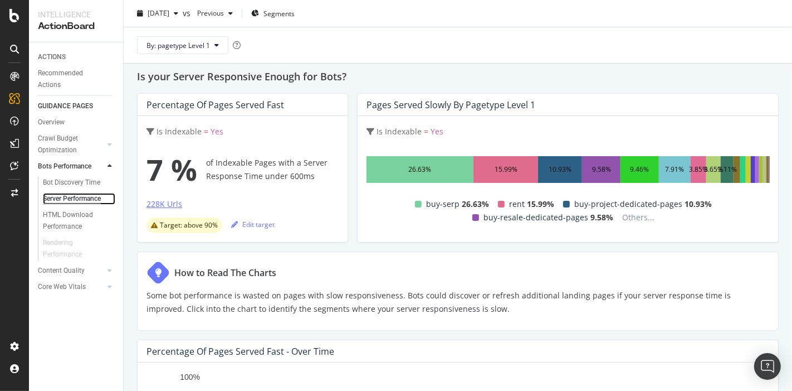
scroll to position [62, 0]
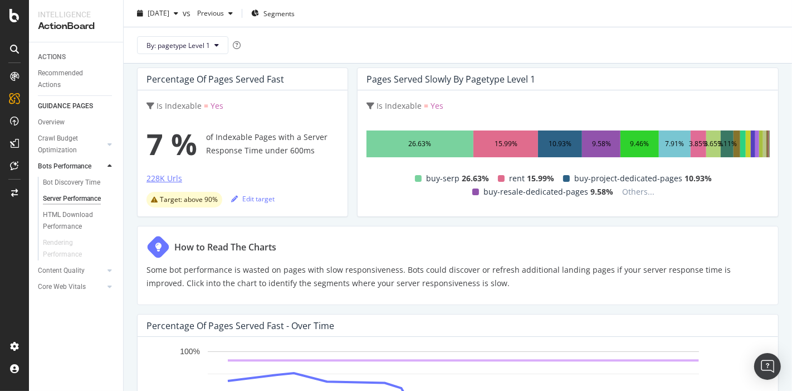
click at [167, 177] on div "228K Urls" at bounding box center [165, 178] width 36 height 11
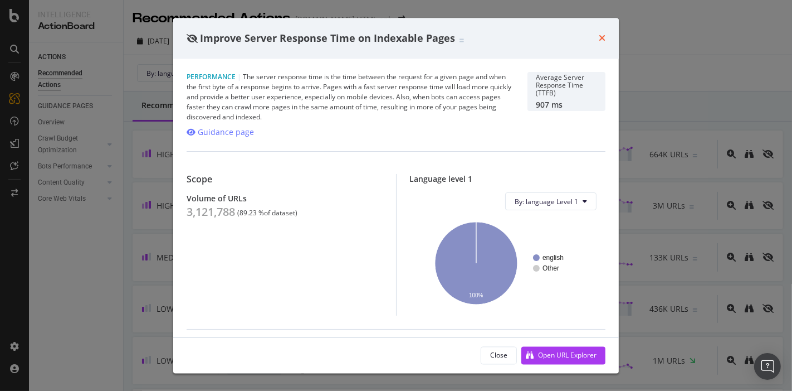
click at [601, 37] on icon "times" at bounding box center [602, 38] width 7 height 9
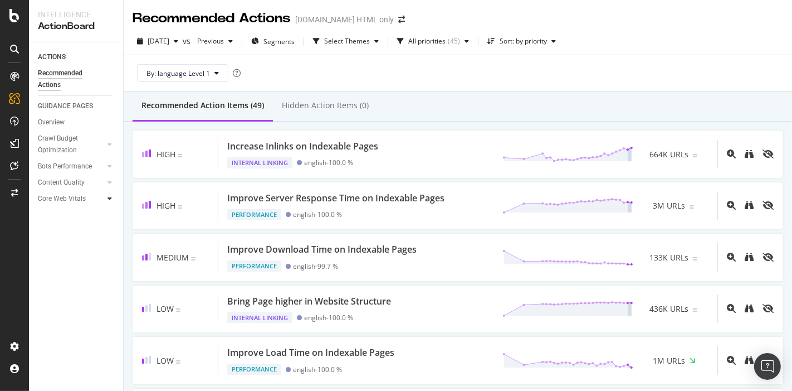
click at [105, 197] on div at bounding box center [109, 198] width 11 height 11
click at [62, 270] on div "Interactivity (INP)" at bounding box center [69, 275] width 52 height 12
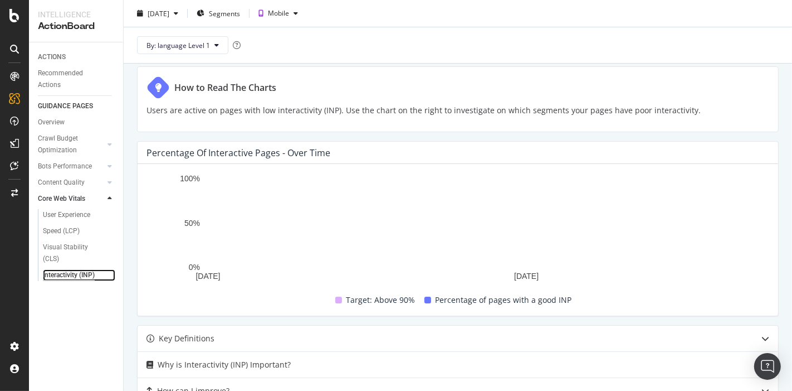
scroll to position [247, 0]
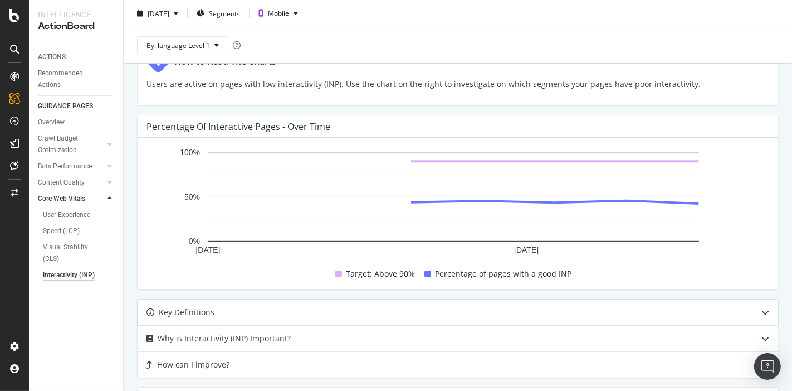
click at [250, 313] on div "Key Definitions" at bounding box center [436, 311] width 597 height 13
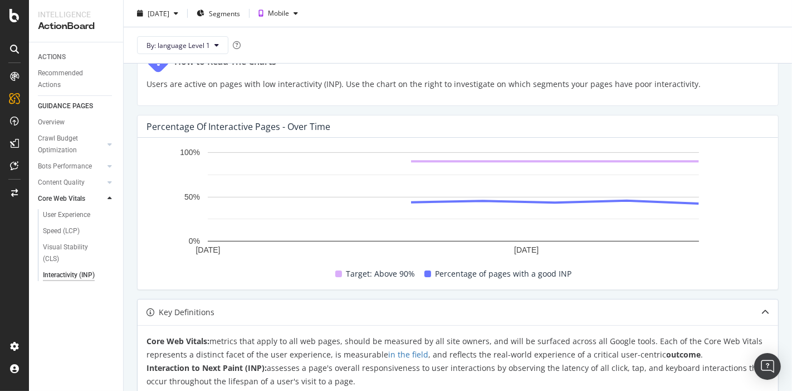
scroll to position [309, 0]
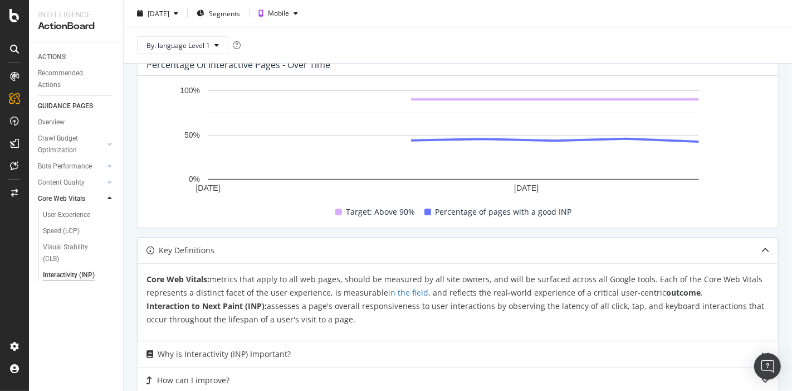
drag, startPoint x: 270, startPoint y: 306, endPoint x: 498, endPoint y: 312, distance: 228.0
click at [498, 312] on p "Core Web Vitals: metrics that apply to all web pages, should be measured by all…" at bounding box center [458, 300] width 623 height 54
click at [468, 284] on p "Core Web Vitals: metrics that apply to all web pages, should be measured by all…" at bounding box center [458, 300] width 623 height 54
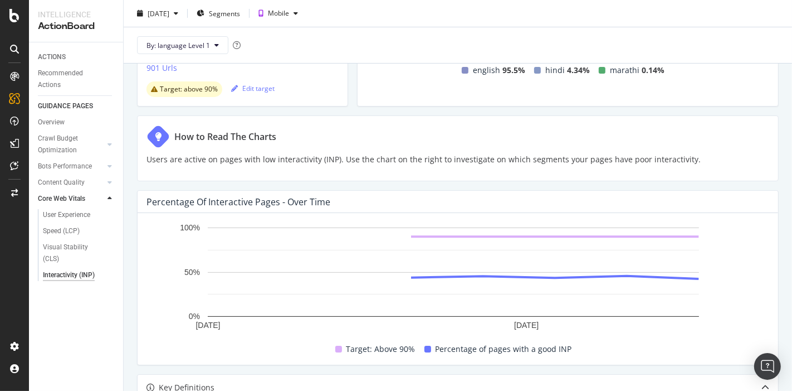
scroll to position [48, 0]
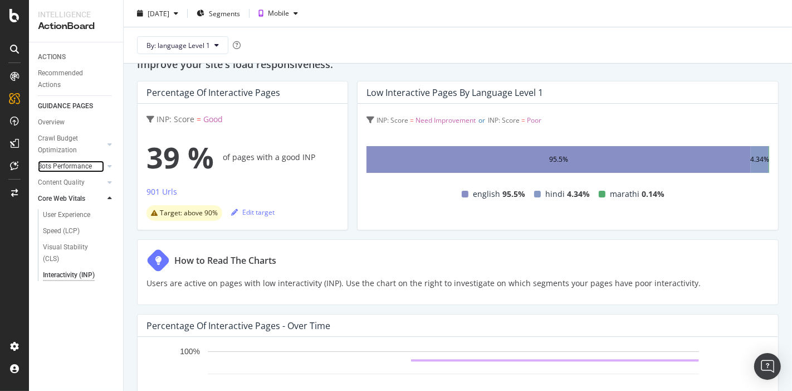
click at [101, 168] on div at bounding box center [98, 166] width 11 height 11
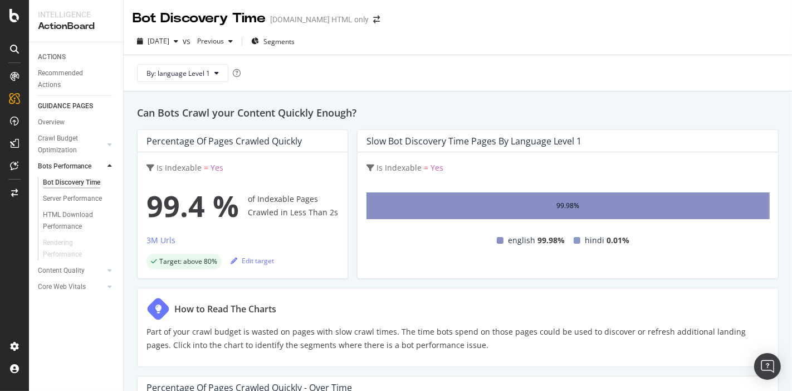
click at [111, 168] on icon at bounding box center [110, 166] width 4 height 7
click at [84, 200] on div "Server Performance" at bounding box center [72, 199] width 59 height 12
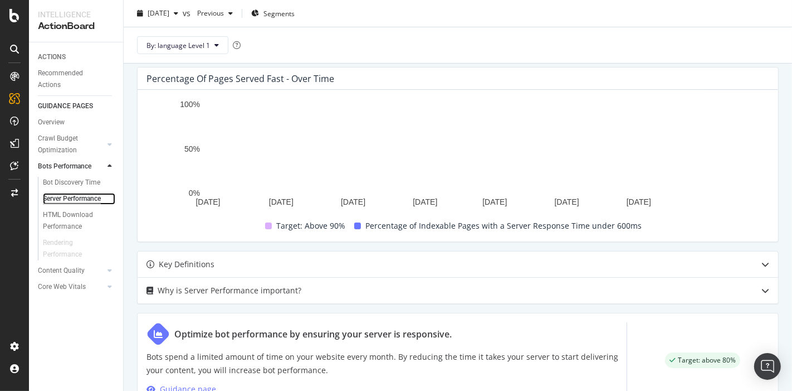
scroll to position [309, 0]
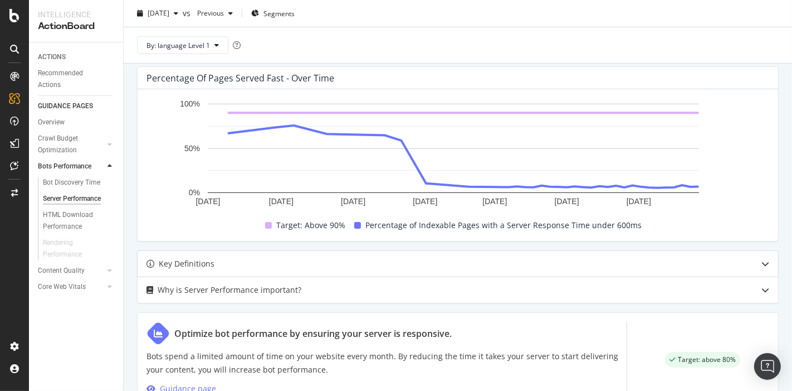
click at [249, 264] on div "Key Definitions" at bounding box center [436, 263] width 597 height 13
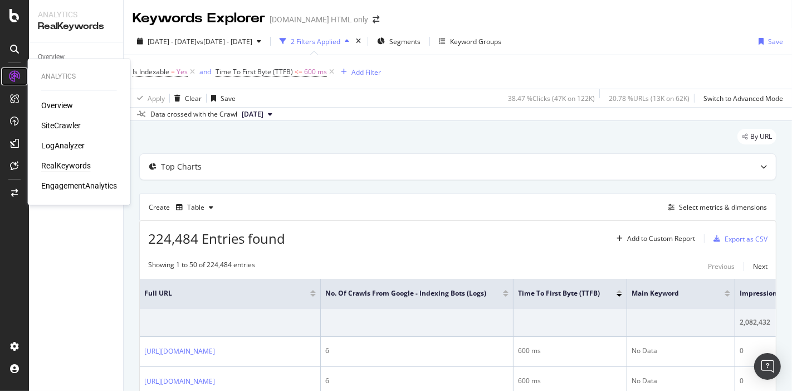
click at [9, 74] on icon at bounding box center [14, 76] width 11 height 11
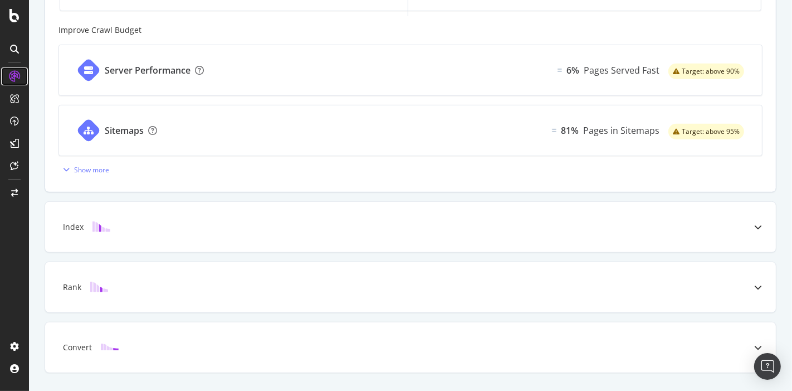
scroll to position [474, 0]
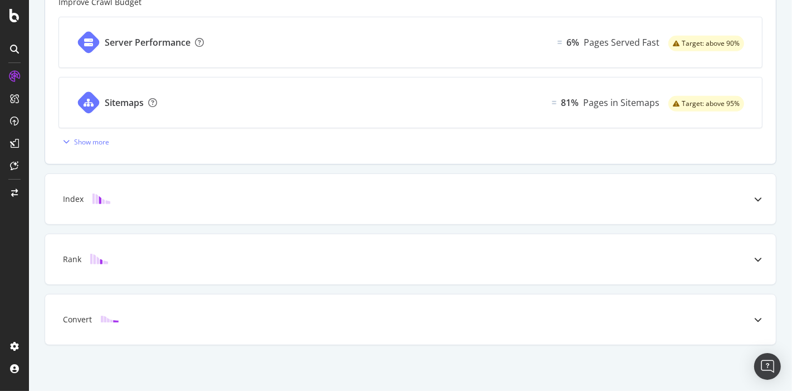
click at [164, 214] on div "Index" at bounding box center [410, 199] width 731 height 50
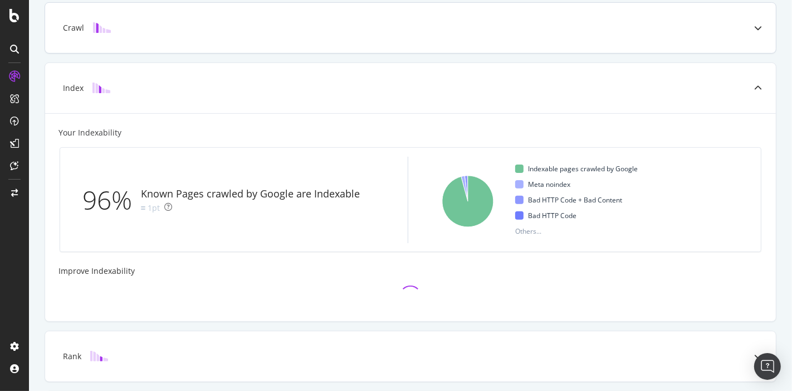
scroll to position [142, 0]
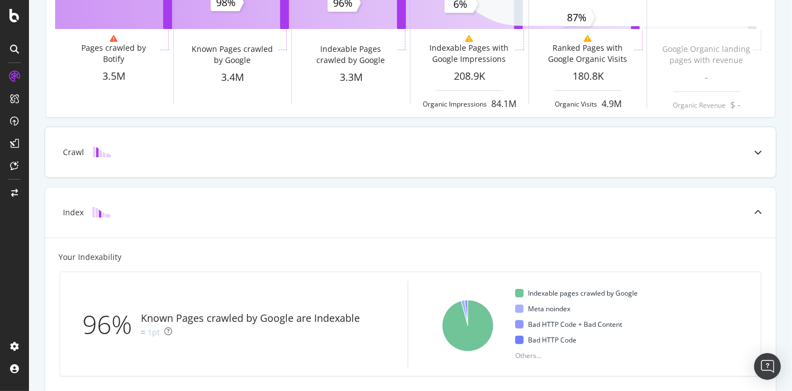
click at [177, 163] on div "Crawl" at bounding box center [410, 152] width 731 height 50
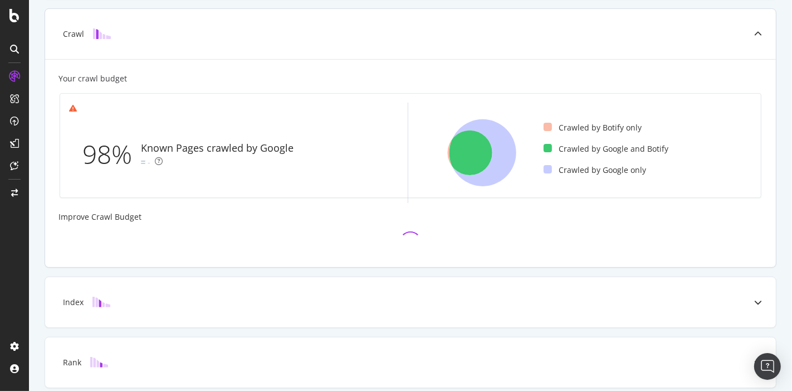
scroll to position [268, 0]
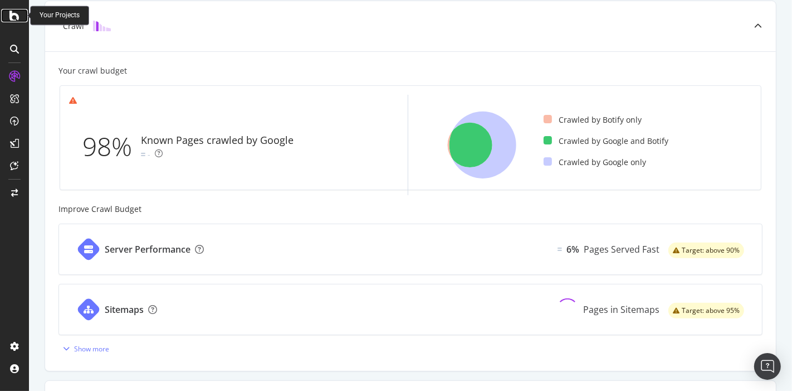
click at [12, 11] on icon at bounding box center [14, 15] width 10 height 13
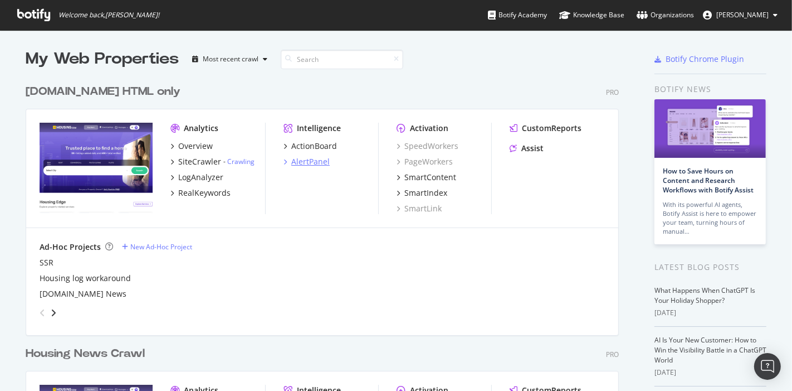
click at [308, 160] on div "AlertPanel" at bounding box center [310, 161] width 38 height 11
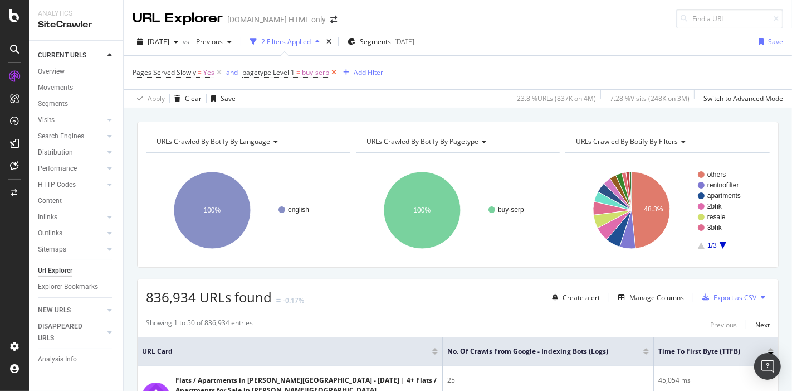
click at [332, 70] on icon at bounding box center [333, 72] width 9 height 11
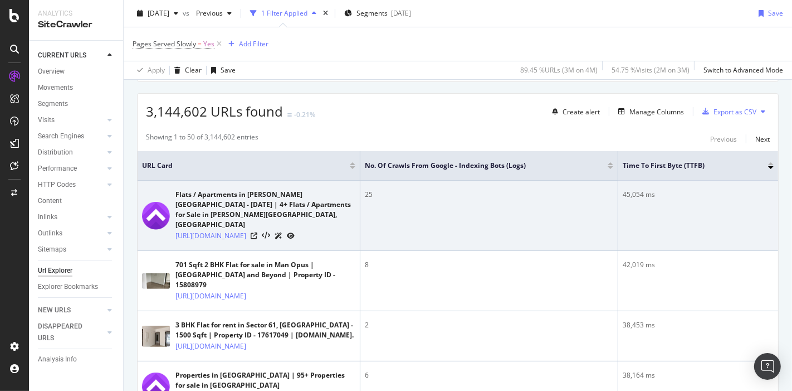
scroll to position [126, 0]
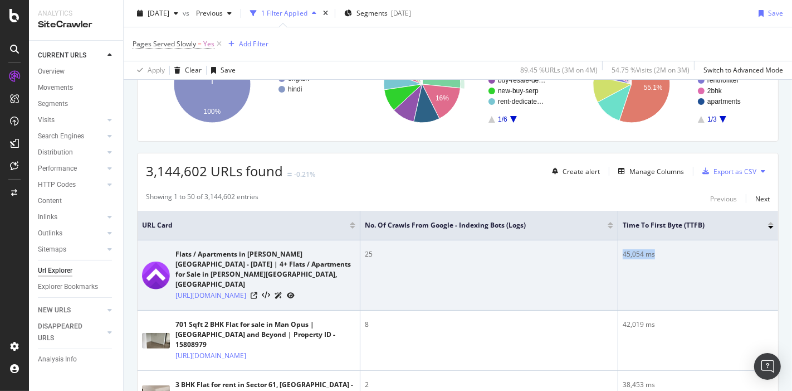
drag, startPoint x: 623, startPoint y: 255, endPoint x: 655, endPoint y: 254, distance: 32.3
click at [655, 254] on div "45,054 ms" at bounding box center [698, 254] width 151 height 10
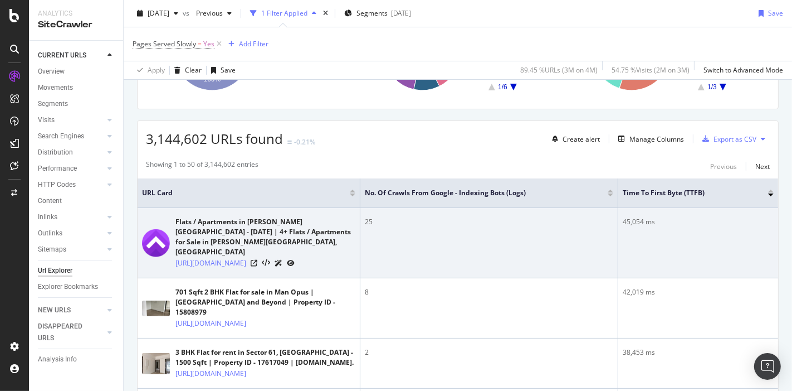
scroll to position [182, 0]
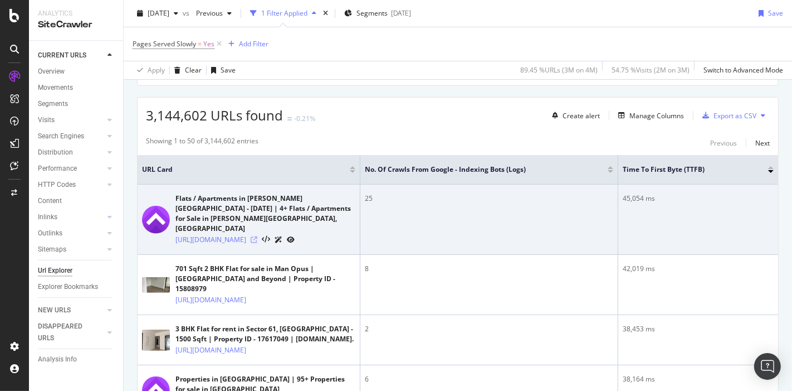
click at [257, 236] on icon at bounding box center [254, 239] width 7 height 7
drag, startPoint x: 624, startPoint y: 192, endPoint x: 653, endPoint y: 198, distance: 29.5
click at [653, 198] on div "45,054 ms" at bounding box center [698, 198] width 151 height 10
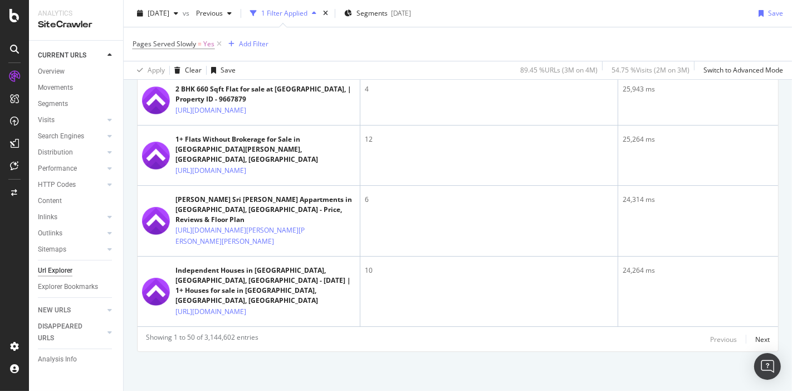
scroll to position [3569, 0]
drag, startPoint x: 200, startPoint y: 336, endPoint x: 256, endPoint y: 336, distance: 56.3
click at [256, 336] on div "Showing 1 to 50 of 3,144,602 entries" at bounding box center [202, 338] width 113 height 13
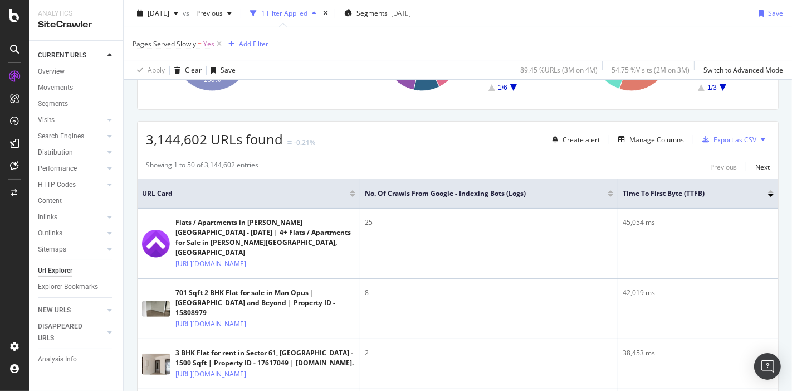
scroll to position [0, 0]
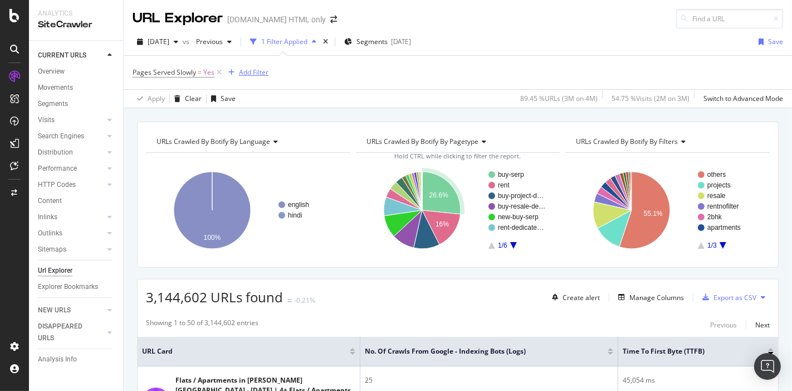
click at [250, 67] on div "Add Filter" at bounding box center [254, 71] width 30 height 9
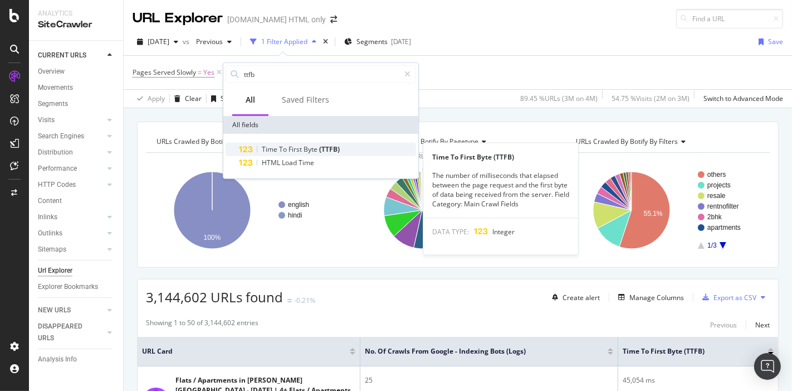
type input "ttfb"
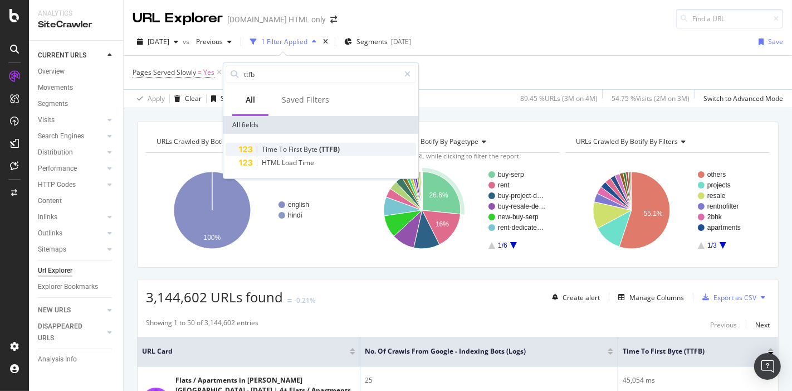
click at [280, 152] on span "To" at bounding box center [283, 148] width 9 height 9
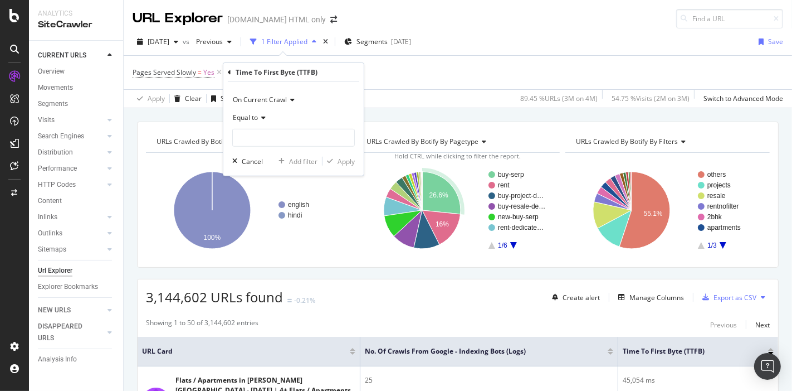
click at [255, 117] on span "Equal to" at bounding box center [245, 117] width 25 height 9
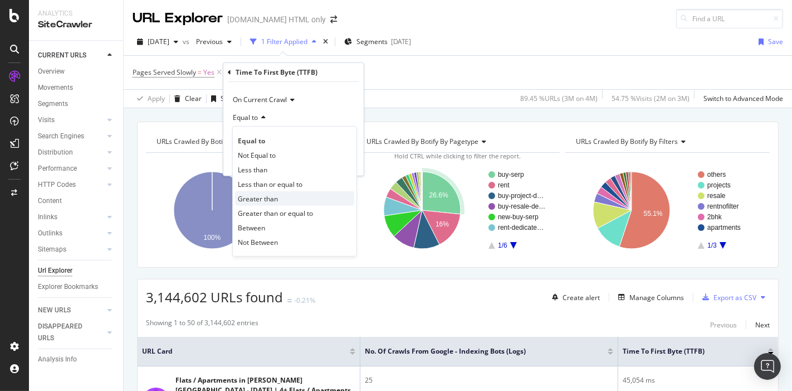
click at [261, 198] on span "Greater than" at bounding box center [258, 197] width 40 height 9
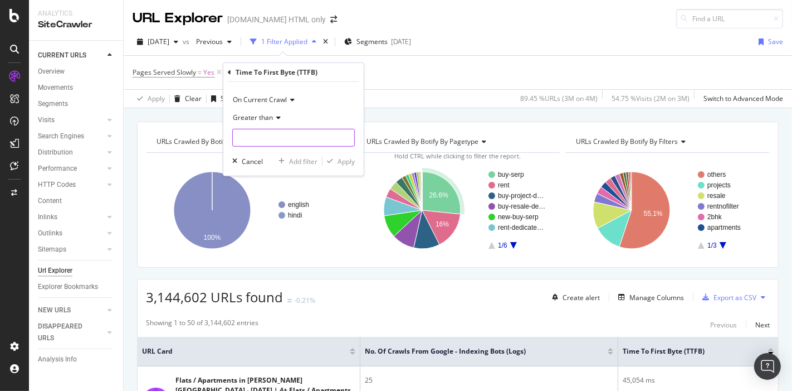
click at [251, 137] on input "number" at bounding box center [293, 138] width 123 height 18
type input "6"
drag, startPoint x: 274, startPoint y: 137, endPoint x: 230, endPoint y: 138, distance: 43.5
click at [230, 138] on div "On Current Crawl Greater than 1500 Cancel Add filter Apply" at bounding box center [293, 129] width 140 height 94
type input "15000"
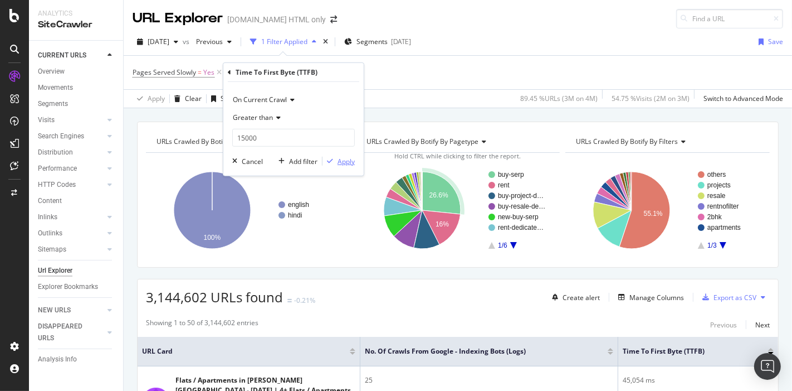
click at [344, 164] on div "Apply" at bounding box center [346, 160] width 17 height 9
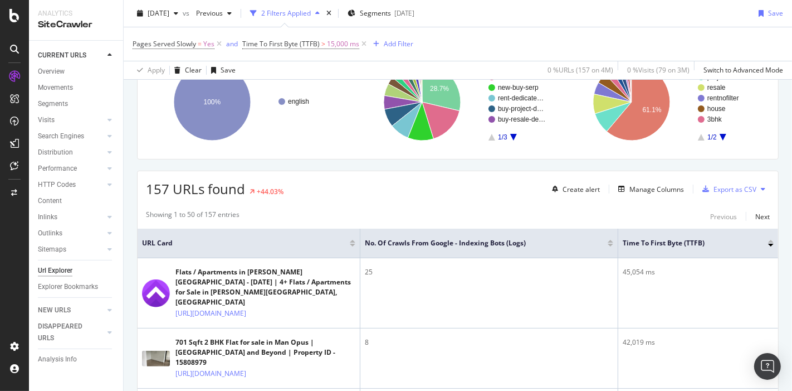
scroll to position [109, 0]
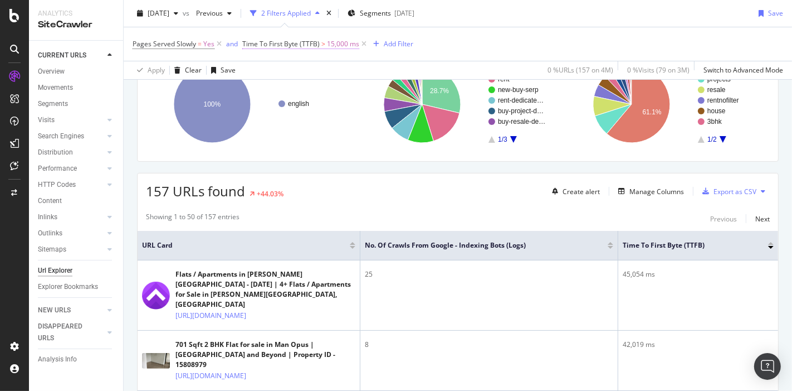
click at [256, 40] on span "Time To First Byte (TTFB)" at bounding box center [280, 43] width 77 height 9
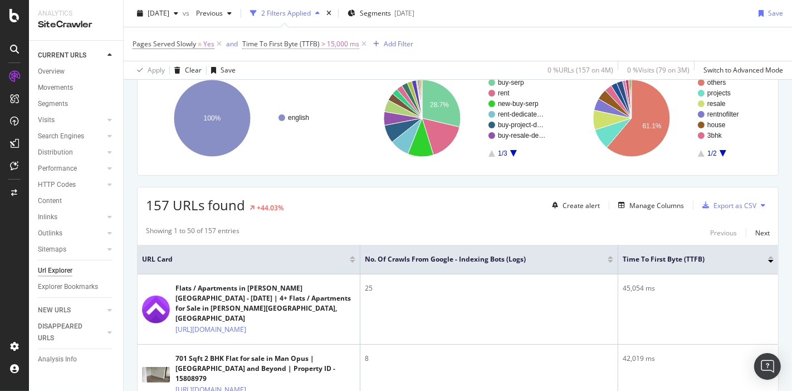
scroll to position [91, 0]
click at [256, 40] on span "Time To First Byte (TTFB)" at bounding box center [280, 43] width 77 height 9
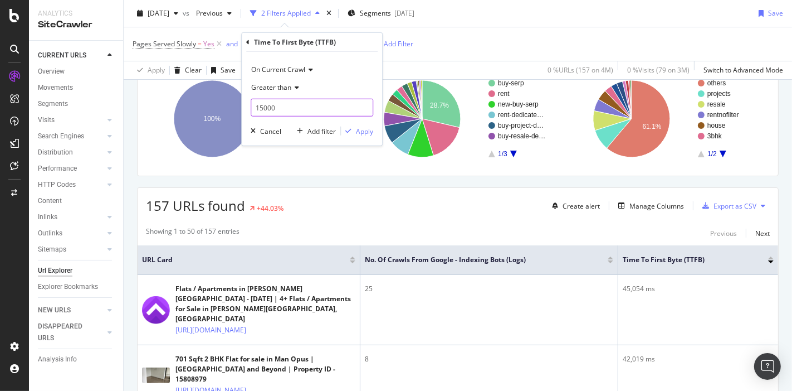
click at [279, 112] on input "15000" at bounding box center [312, 108] width 123 height 18
type input "5000"
click at [369, 124] on div "On Current Crawl Greater than 5000 Cancel Add filter Apply" at bounding box center [312, 99] width 140 height 94
click at [367, 128] on div "Apply" at bounding box center [364, 130] width 17 height 9
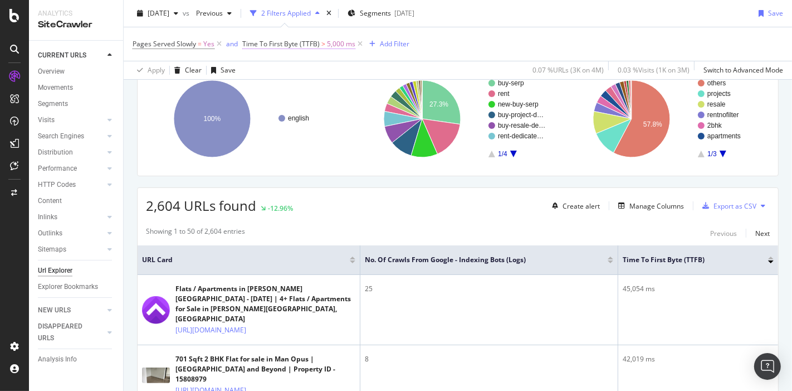
click at [303, 39] on span "Time To First Byte (TTFB)" at bounding box center [280, 43] width 77 height 9
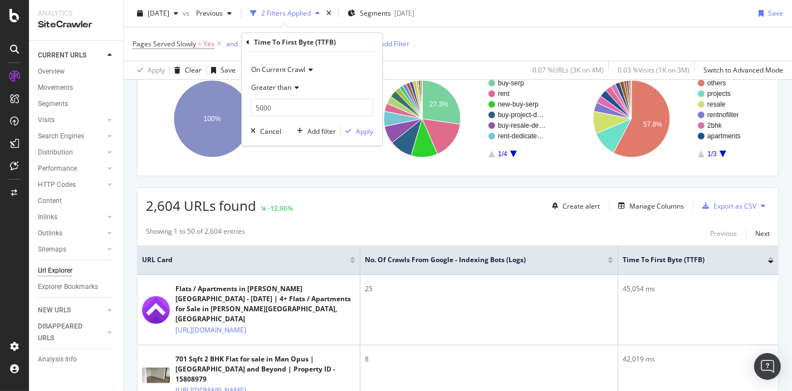
click at [280, 86] on span "Greater than" at bounding box center [271, 86] width 40 height 9
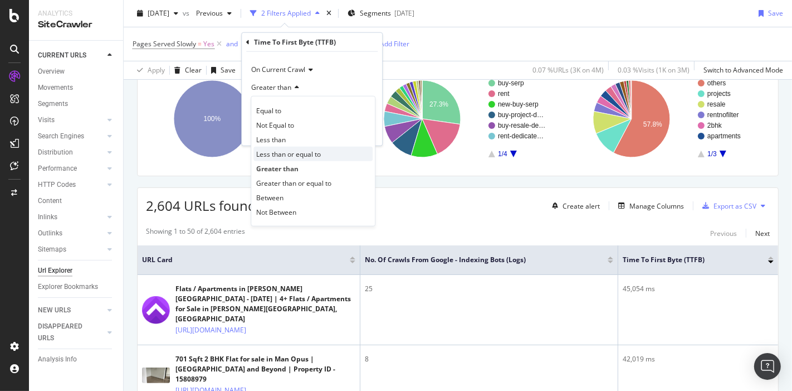
click at [280, 152] on span "Less than or equal to" at bounding box center [288, 153] width 65 height 9
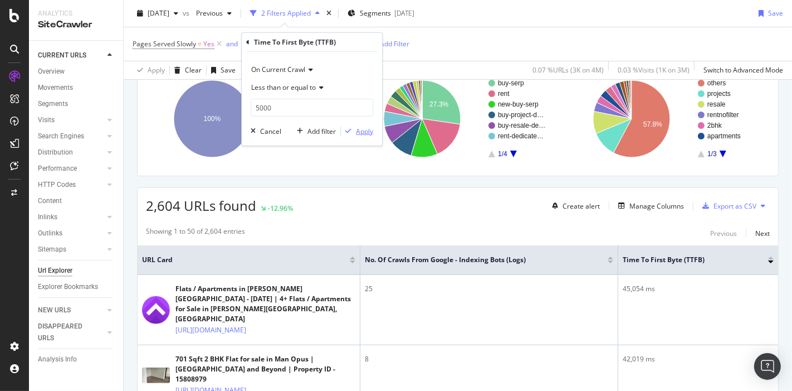
click at [356, 131] on div "button" at bounding box center [348, 131] width 15 height 7
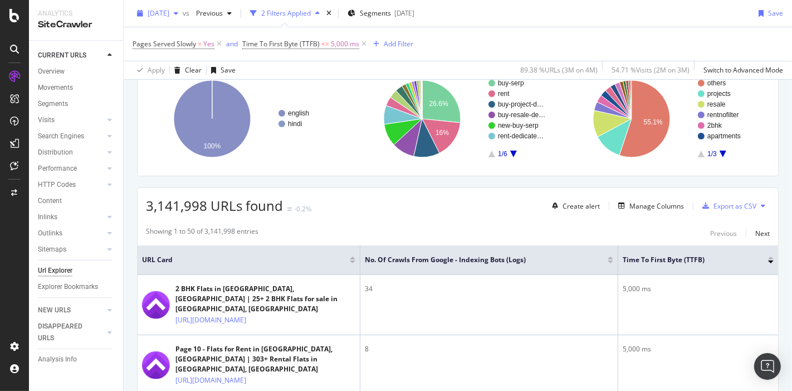
click at [169, 13] on span "2025 Aug. 21st" at bounding box center [159, 12] width 22 height 9
click at [307, 37] on span "Time To First Byte (TTFB) <= 5,000 ms" at bounding box center [305, 44] width 127 height 16
click at [305, 41] on span "Time To First Byte (TTFB)" at bounding box center [280, 43] width 77 height 9
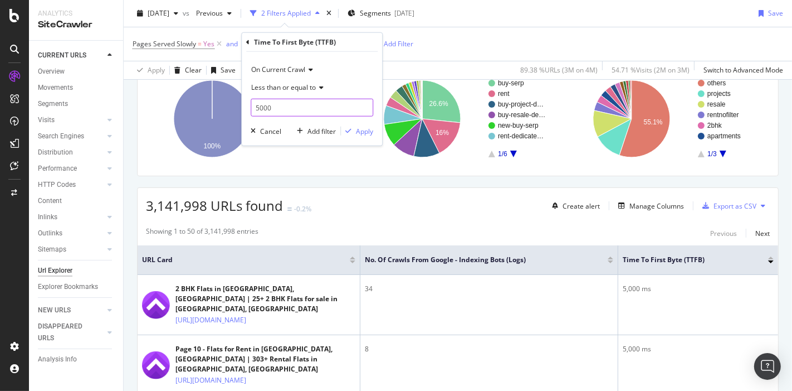
click at [256, 112] on input "5000" at bounding box center [312, 108] width 123 height 18
type input "1000"
click at [372, 132] on div "Apply" at bounding box center [364, 130] width 17 height 9
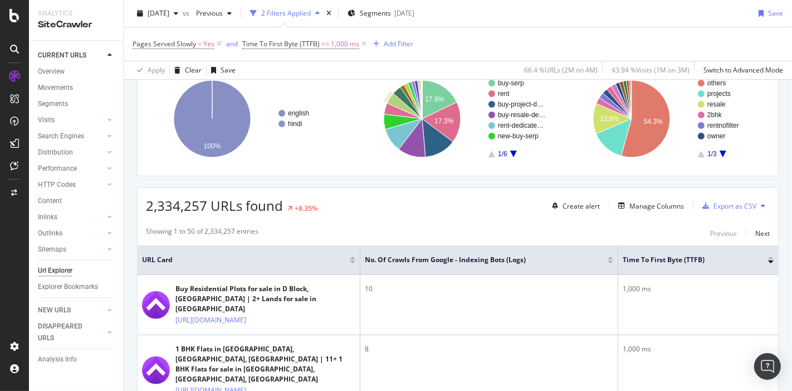
click at [293, 37] on span "Time To First Byte (TTFB) <= 1,000 ms" at bounding box center [305, 44] width 127 height 16
click at [285, 42] on span "Time To First Byte (TTFB)" at bounding box center [280, 43] width 77 height 9
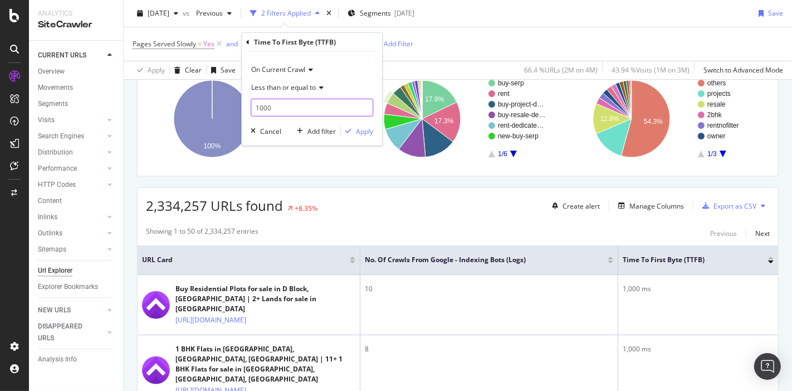
click at [259, 108] on input "1000" at bounding box center [312, 108] width 123 height 18
type input "2000"
click at [368, 134] on div "Apply" at bounding box center [364, 130] width 17 height 9
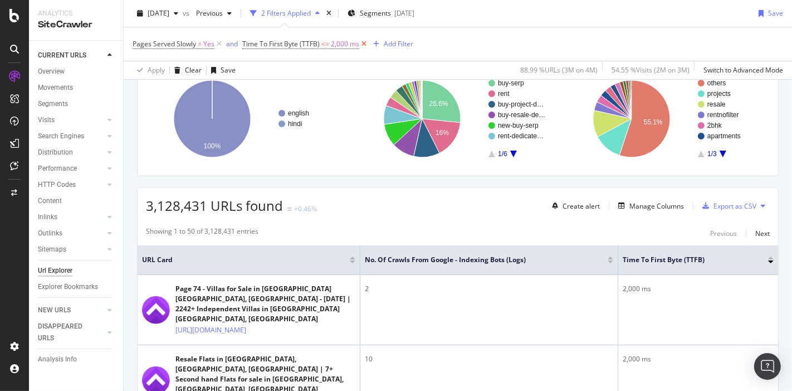
click at [361, 42] on icon at bounding box center [363, 43] width 9 height 11
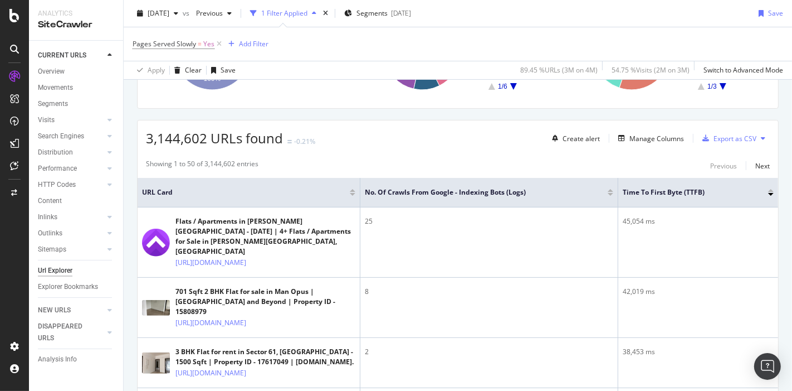
scroll to position [161, 0]
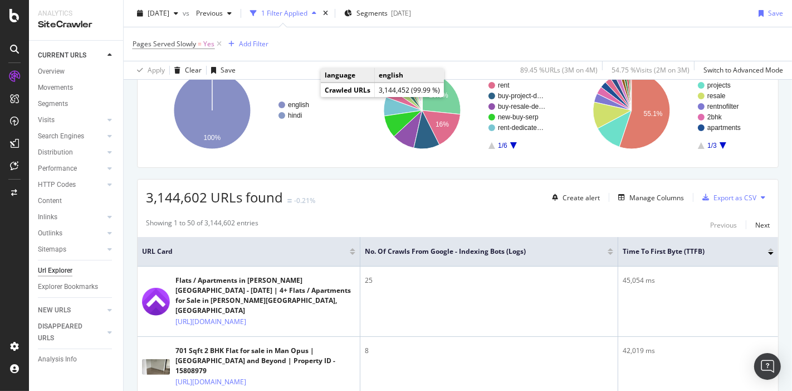
scroll to position [101, 0]
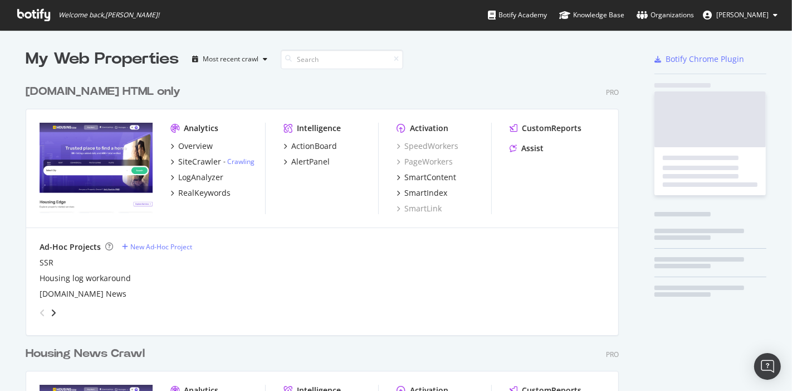
scroll to position [643, 593]
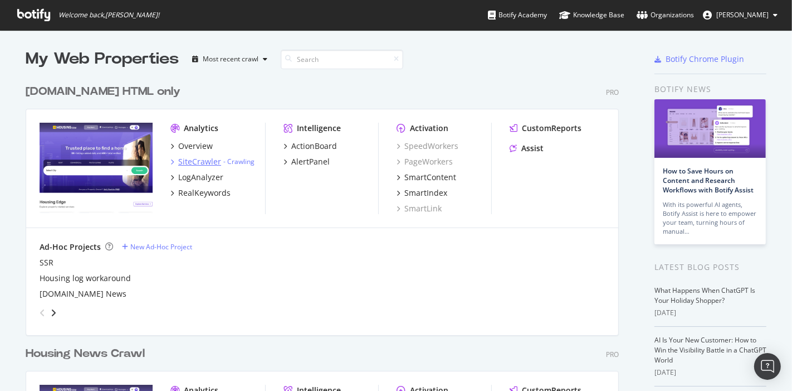
click at [201, 156] on div "SiteCrawler" at bounding box center [199, 161] width 43 height 11
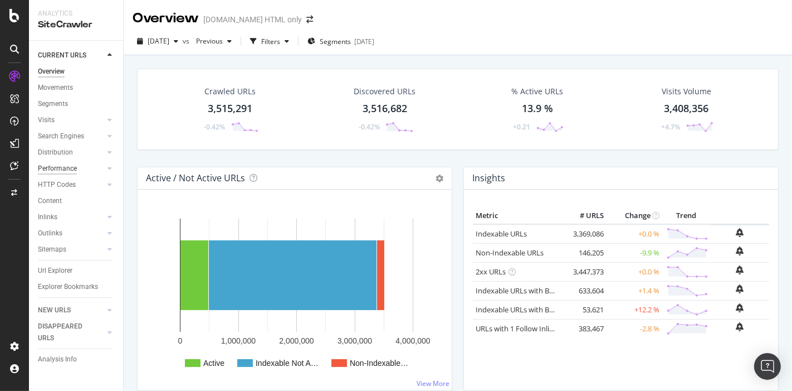
click at [62, 171] on div "Performance" at bounding box center [57, 169] width 39 height 12
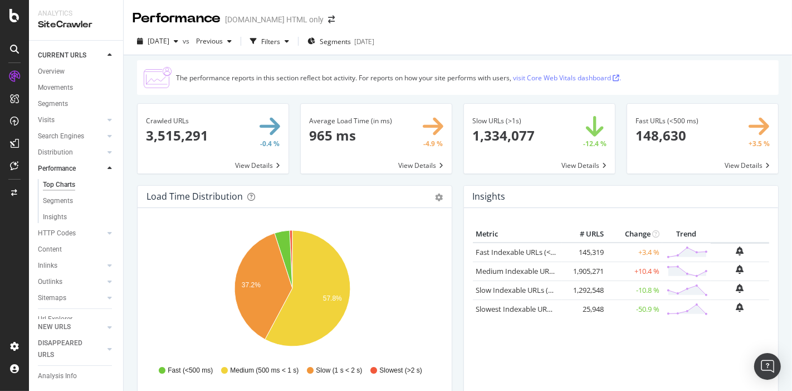
click at [550, 74] on link "visit Core Web Vitals dashboard ." at bounding box center [567, 77] width 108 height 9
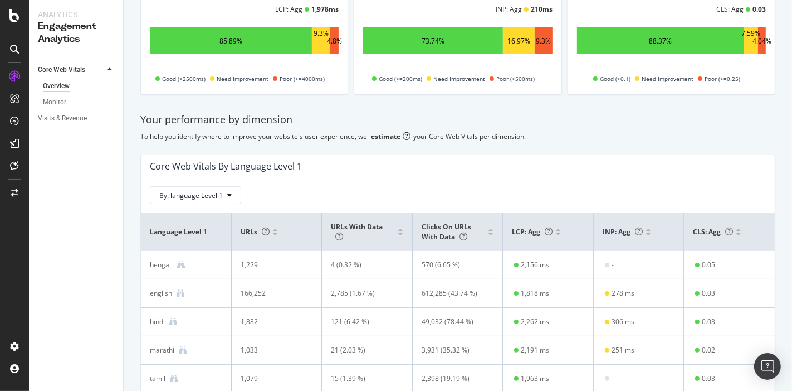
scroll to position [134, 0]
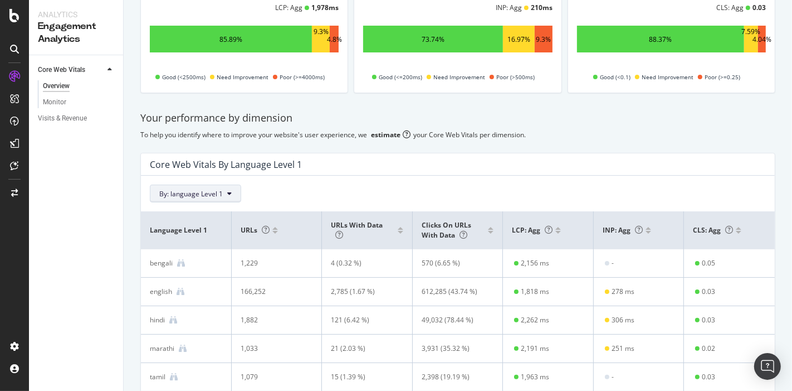
click at [186, 193] on span "By: language Level 1" at bounding box center [191, 193] width 64 height 9
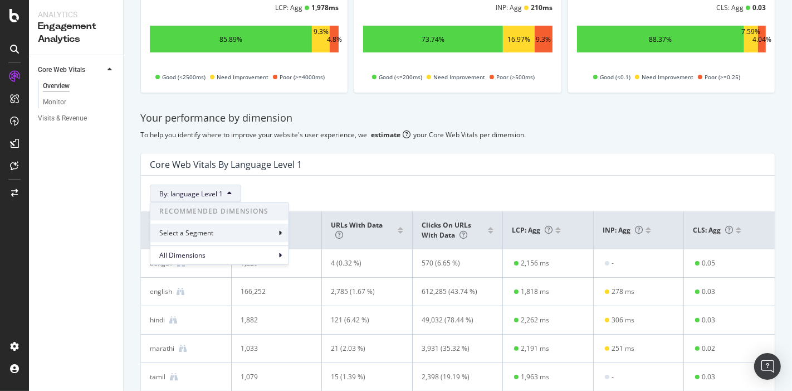
click at [192, 231] on div "Select a Segment" at bounding box center [187, 232] width 56 height 9
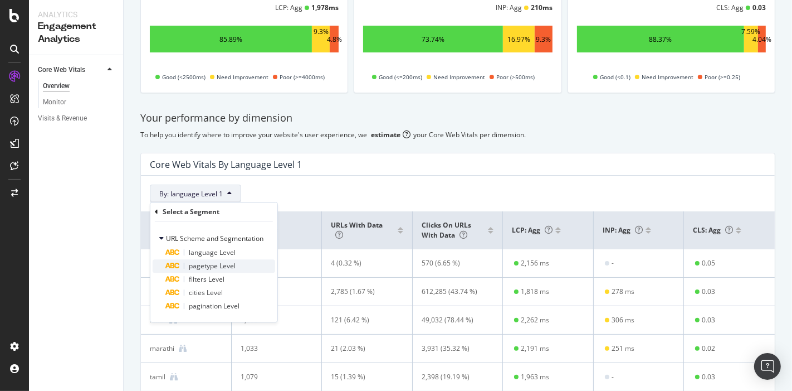
click at [225, 261] on span "pagetype Level" at bounding box center [212, 265] width 47 height 9
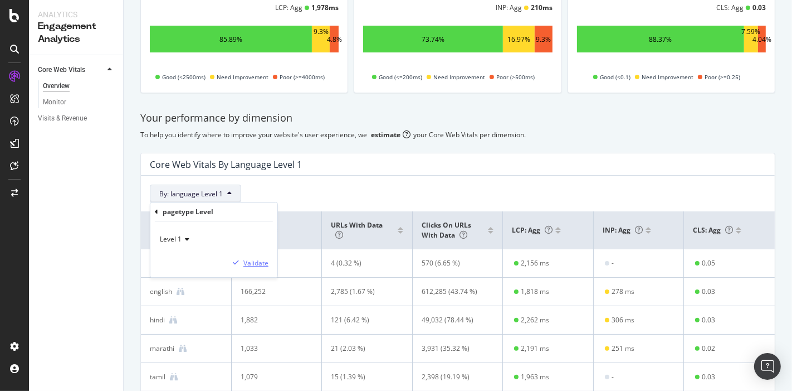
click at [249, 263] on div "Validate" at bounding box center [256, 262] width 25 height 9
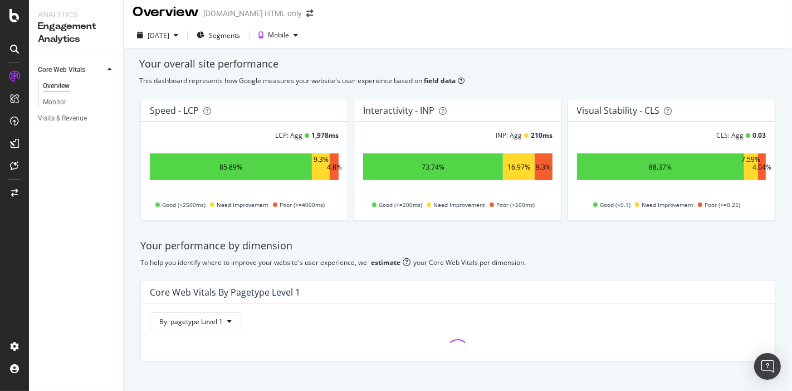
scroll to position [23, 0]
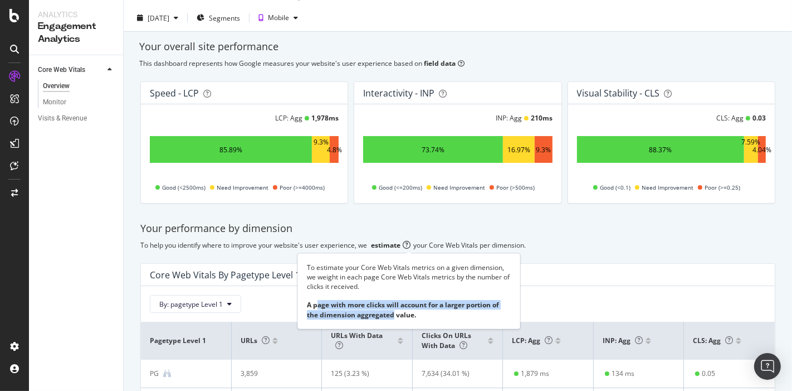
drag, startPoint x: 316, startPoint y: 303, endPoint x: 392, endPoint y: 319, distance: 77.9
click at [392, 319] on div "To estimate your Core Web Vitals metrics on a given dimension, we weight in eac…" at bounding box center [409, 291] width 223 height 76
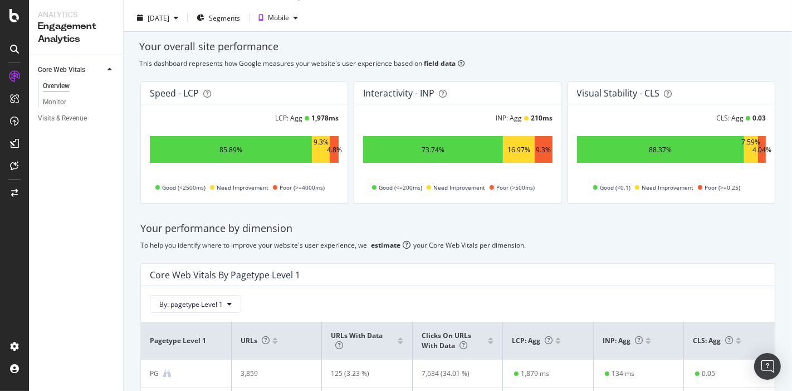
click at [439, 226] on div "Your performance by dimension" at bounding box center [457, 228] width 635 height 14
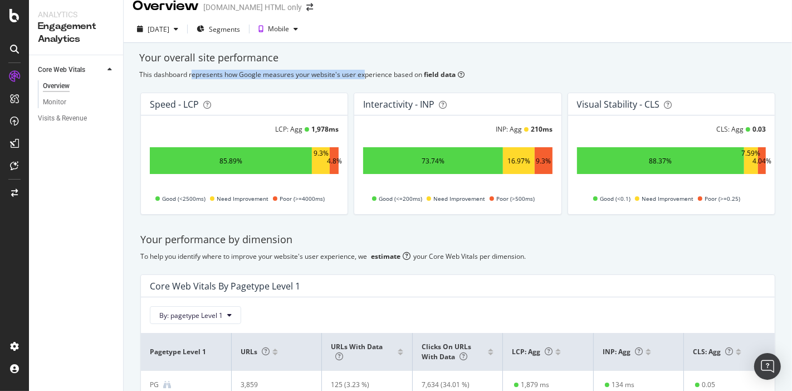
drag, startPoint x: 192, startPoint y: 70, endPoint x: 364, endPoint y: 75, distance: 172.3
click at [364, 75] on div "This dashboard represents how Google measures your website's user experience ba…" at bounding box center [458, 74] width 638 height 9
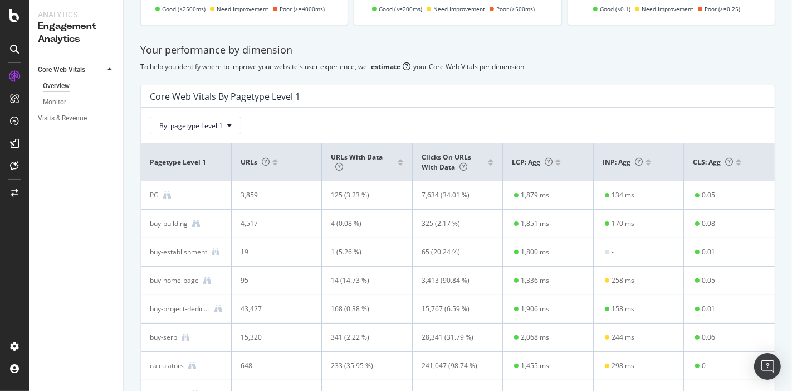
scroll to position [203, 0]
click at [640, 163] on div "INP: Agg" at bounding box center [639, 160] width 72 height 10
click at [646, 162] on div at bounding box center [649, 162] width 6 height 3
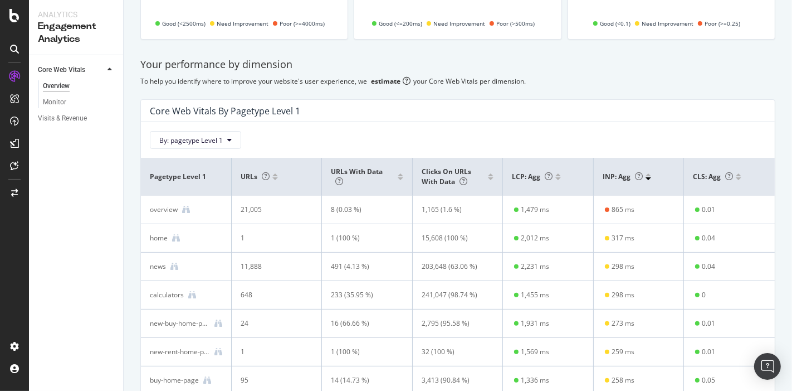
scroll to position [181, 0]
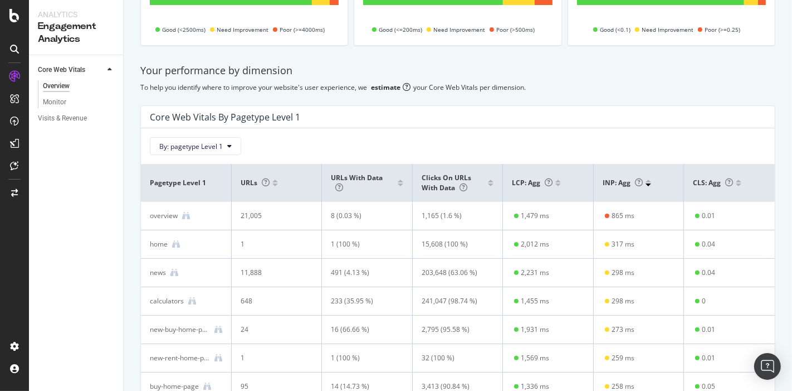
click at [583, 85] on div "To help you identify where to improve your website's user experience, we estima…" at bounding box center [457, 86] width 635 height 9
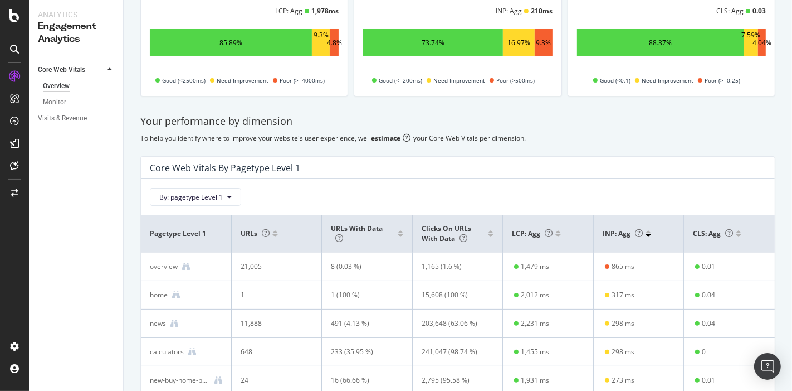
scroll to position [130, 0]
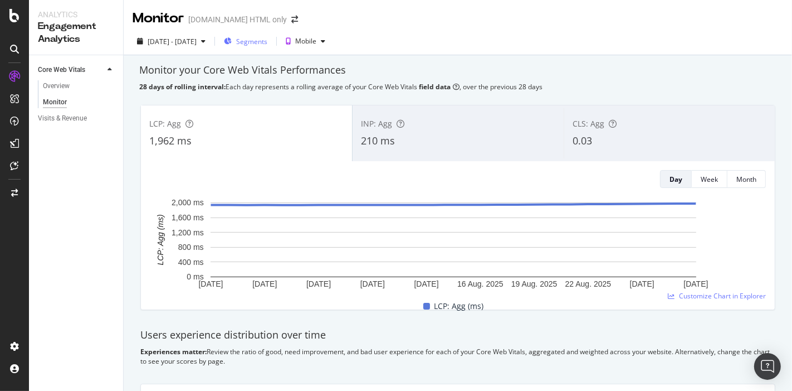
click at [268, 37] on span "Segments" at bounding box center [251, 41] width 31 height 9
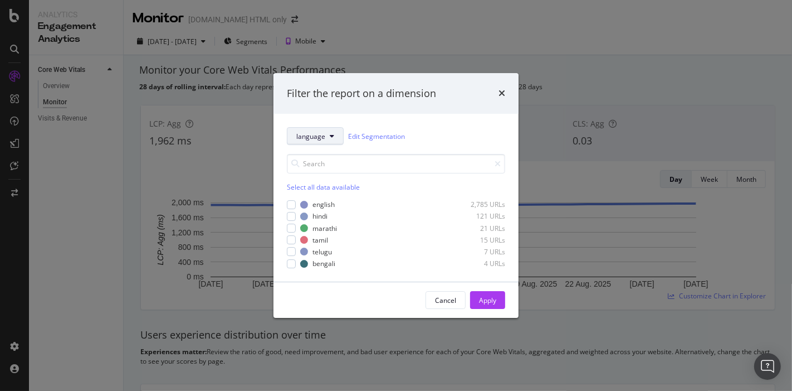
click at [315, 135] on span "language" at bounding box center [310, 136] width 29 height 9
click at [311, 197] on span "pagetype" at bounding box center [316, 197] width 40 height 10
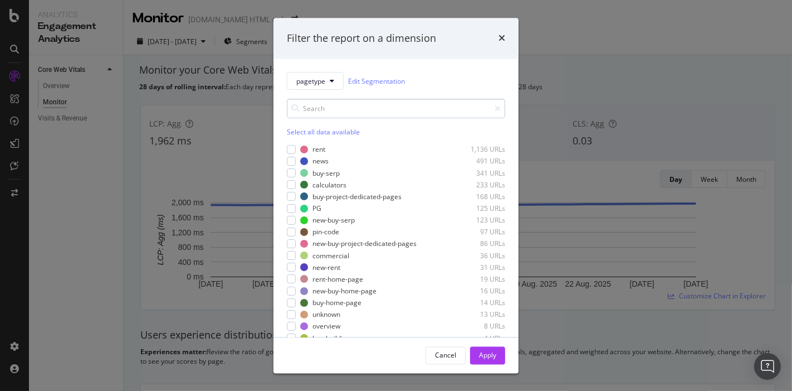
click at [320, 112] on input "modal" at bounding box center [396, 109] width 218 height 20
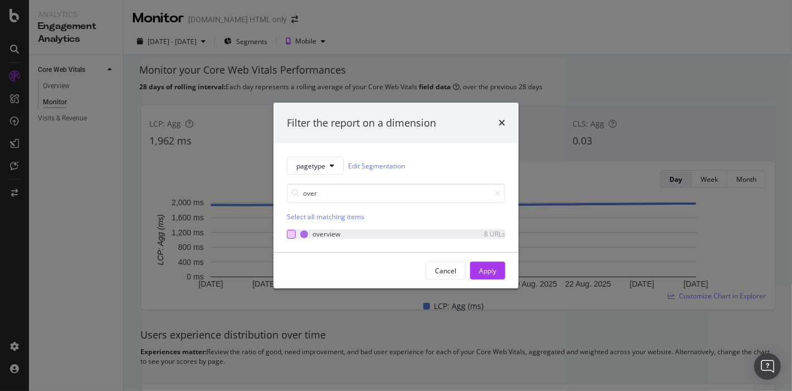
type input "over"
click at [293, 237] on div "modal" at bounding box center [291, 234] width 9 height 9
click at [491, 274] on div "Apply" at bounding box center [487, 270] width 17 height 9
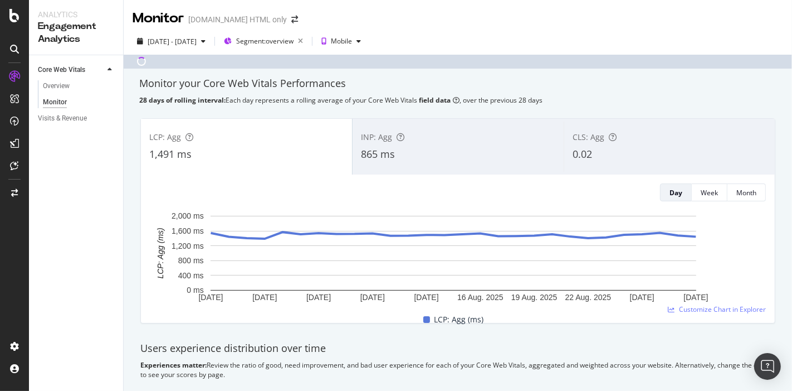
click at [418, 127] on div "INP: Agg 865 ms" at bounding box center [458, 146] width 211 height 50
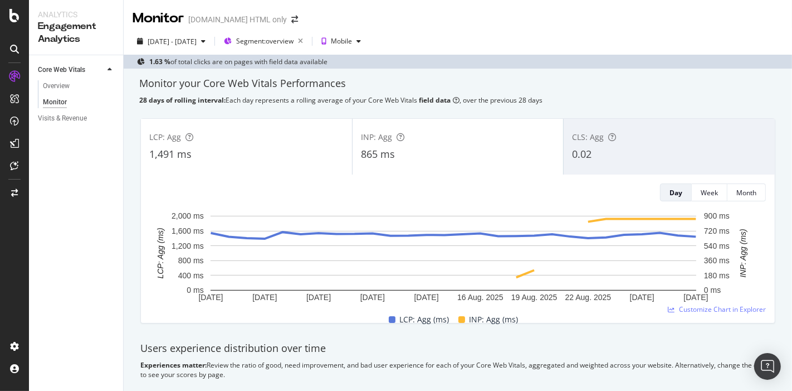
click at [320, 155] on div "1,491 ms" at bounding box center [246, 154] width 194 height 14
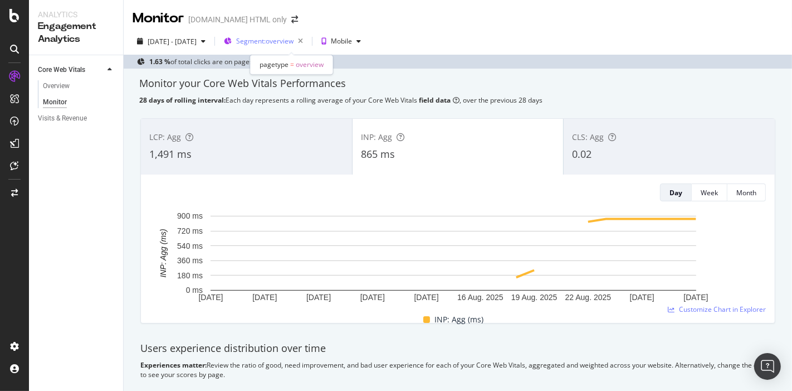
click at [294, 37] on span "Segment: overview" at bounding box center [264, 40] width 57 height 9
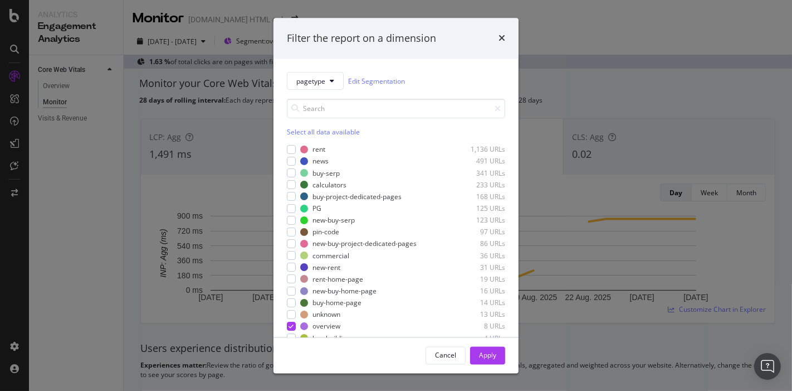
click at [299, 128] on div "Select all data available" at bounding box center [396, 132] width 218 height 9
click at [299, 128] on div "Unselect all data available" at bounding box center [396, 132] width 218 height 9
click at [288, 171] on div "modal" at bounding box center [291, 173] width 9 height 9
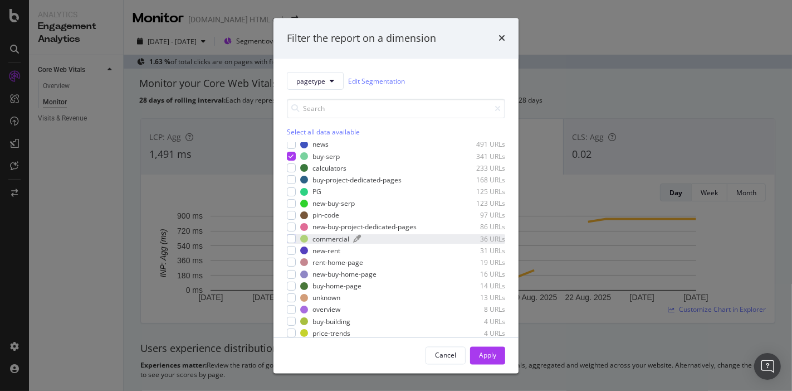
scroll to position [17, 0]
click at [483, 349] on div "Apply" at bounding box center [487, 355] width 17 height 17
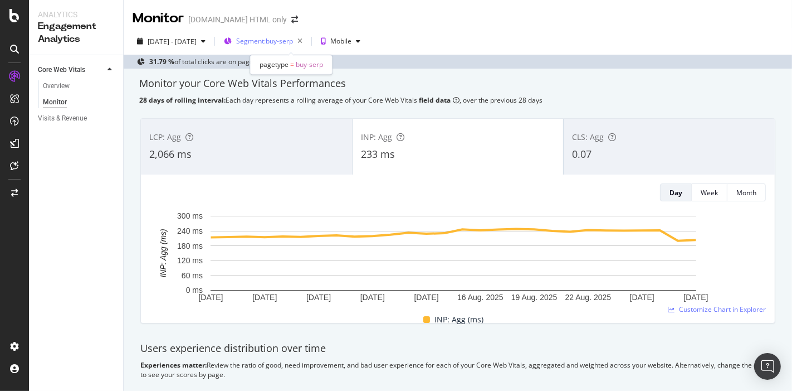
click at [284, 41] on span "Segment: buy-serp" at bounding box center [264, 40] width 57 height 9
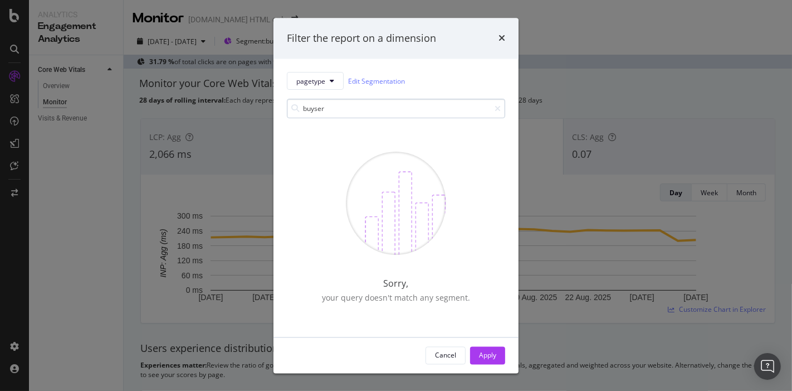
click at [322, 117] on input "buyser" at bounding box center [396, 109] width 218 height 20
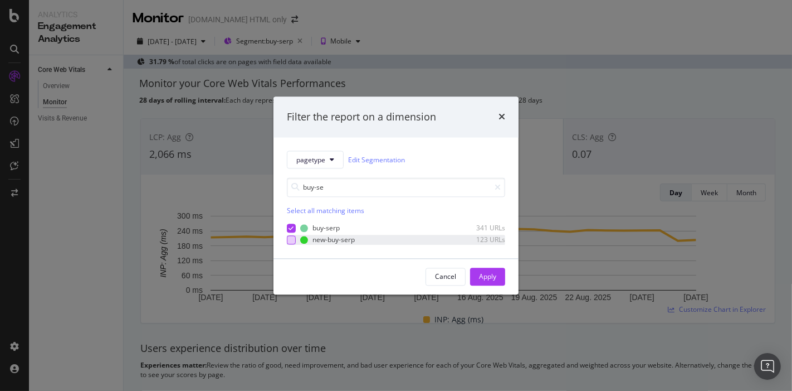
type input "buy-se"
click at [291, 240] on div "modal" at bounding box center [291, 239] width 9 height 9
click at [478, 279] on button "Apply" at bounding box center [487, 277] width 35 height 18
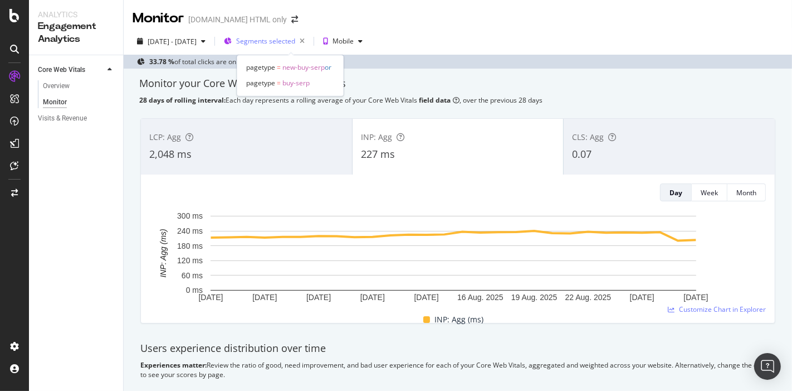
click at [292, 41] on span "Segments selected" at bounding box center [265, 40] width 59 height 9
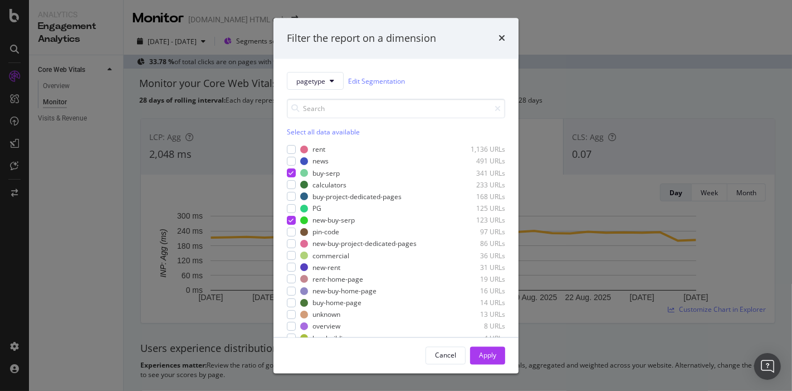
click at [297, 131] on div "Select all data available" at bounding box center [396, 132] width 218 height 9
click at [297, 131] on div "Unselect all data available" at bounding box center [396, 132] width 218 height 9
click at [315, 106] on input "modal" at bounding box center [396, 109] width 218 height 20
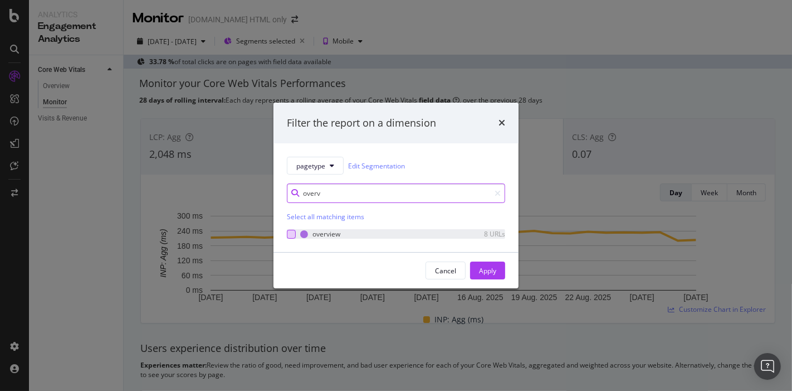
type input "overv"
click at [294, 236] on div "modal" at bounding box center [291, 234] width 9 height 9
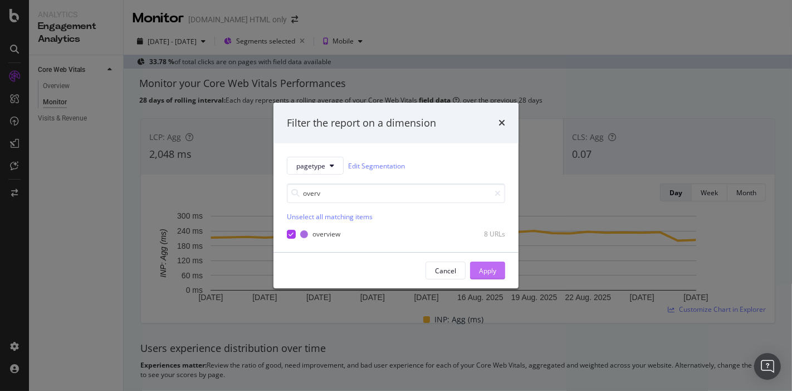
click at [488, 266] on div "Apply" at bounding box center [487, 270] width 17 height 9
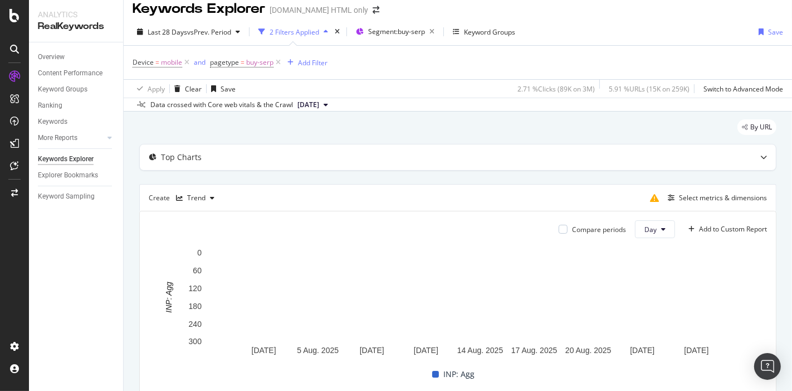
scroll to position [8, 0]
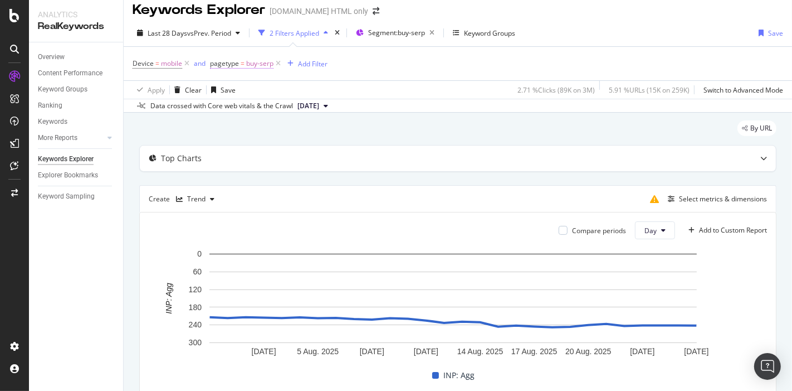
click at [261, 66] on span "buy-serp" at bounding box center [259, 64] width 27 height 16
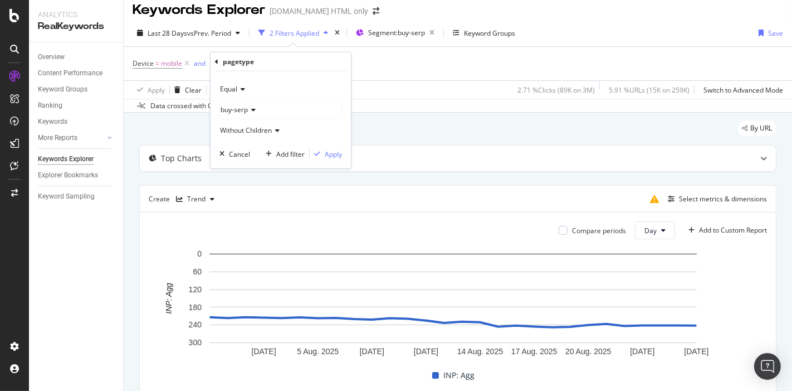
click at [267, 115] on div "buy-serp" at bounding box center [280, 110] width 121 height 18
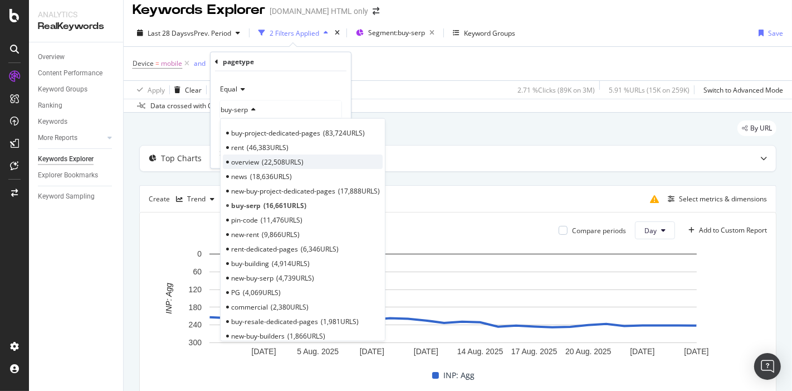
click at [246, 162] on span "overview" at bounding box center [245, 161] width 28 height 9
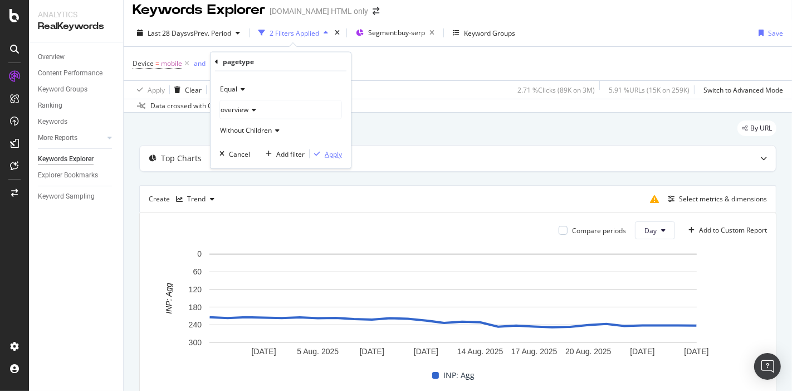
click at [330, 153] on div "Apply" at bounding box center [333, 153] width 17 height 9
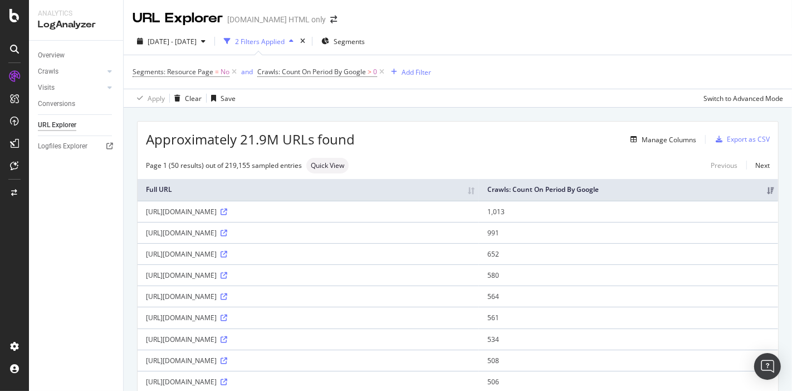
scroll to position [14, 0]
